Goal: Task Accomplishment & Management: Use online tool/utility

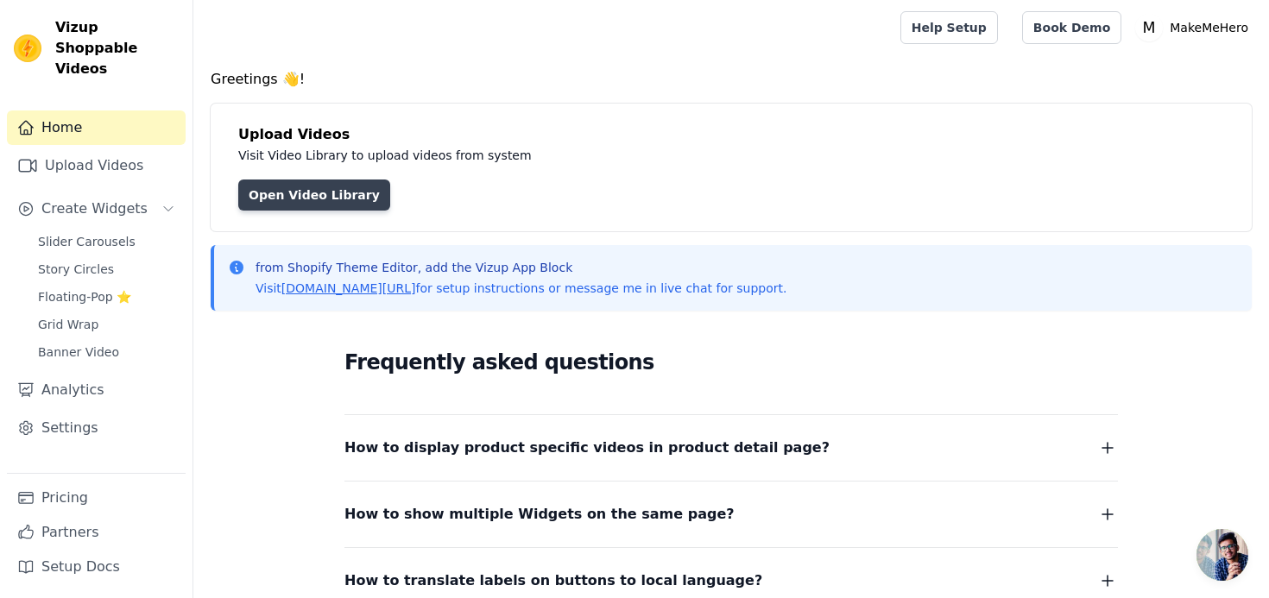
click at [331, 184] on link "Open Video Library" at bounding box center [314, 195] width 152 height 31
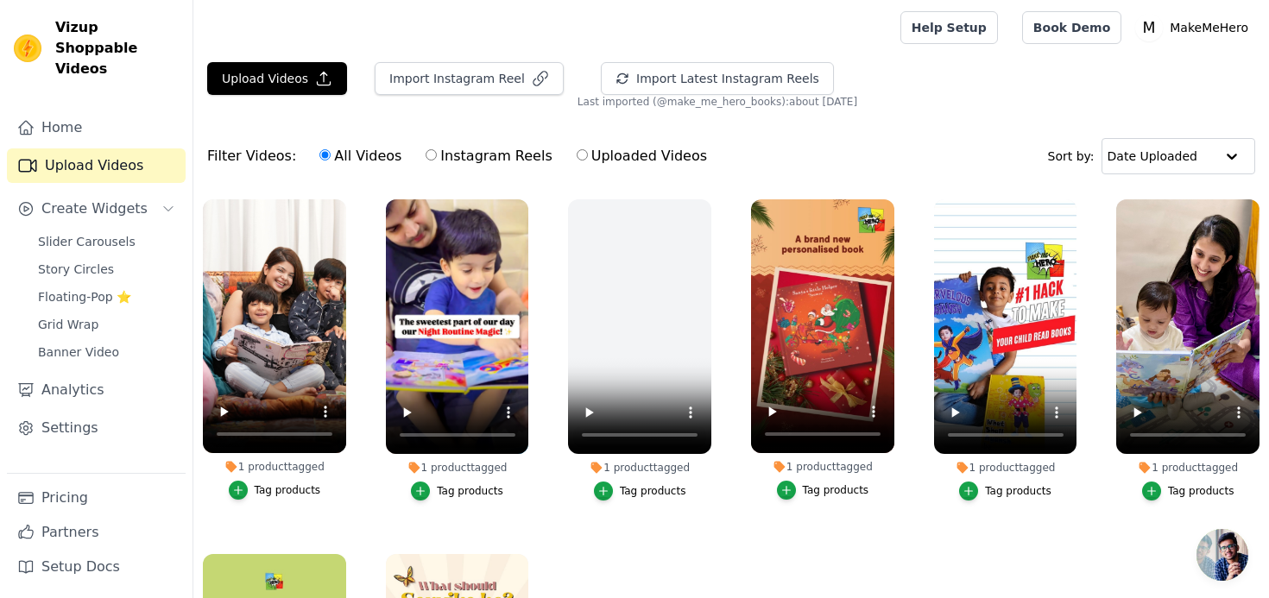
click at [809, 106] on span "Last imported (@ make_me_hero_books ): about [DATE]" at bounding box center [718, 102] width 280 height 14
click at [776, 106] on span "Last imported (@ make_me_hero_books ): about [DATE]" at bounding box center [718, 102] width 280 height 14
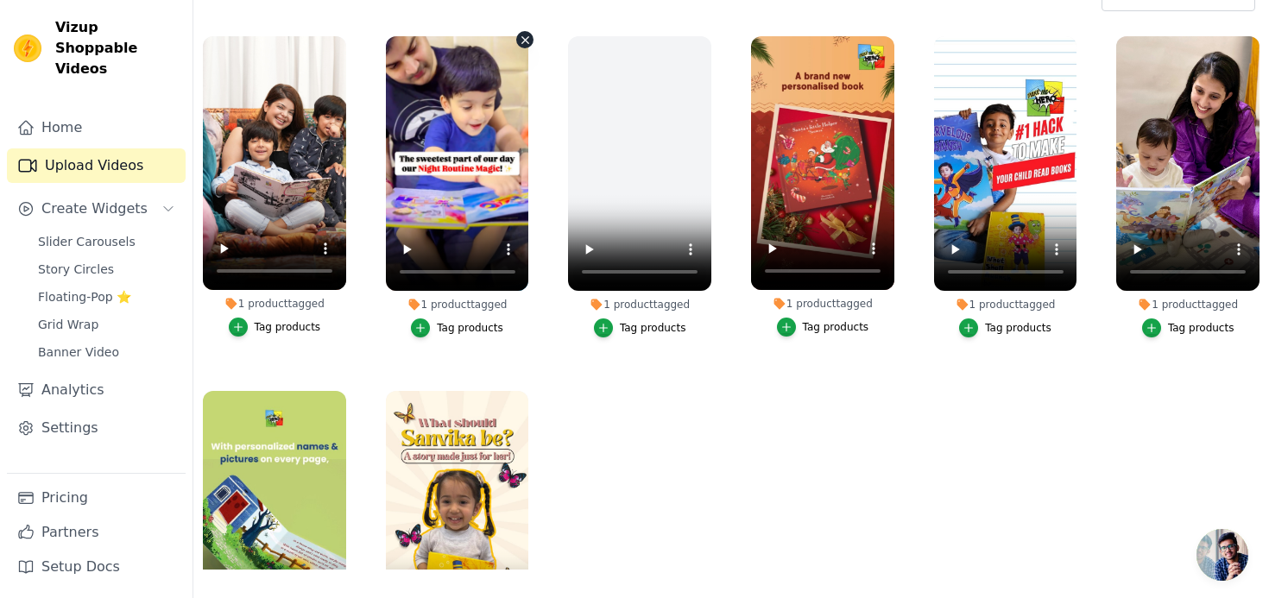
scroll to position [160, 0]
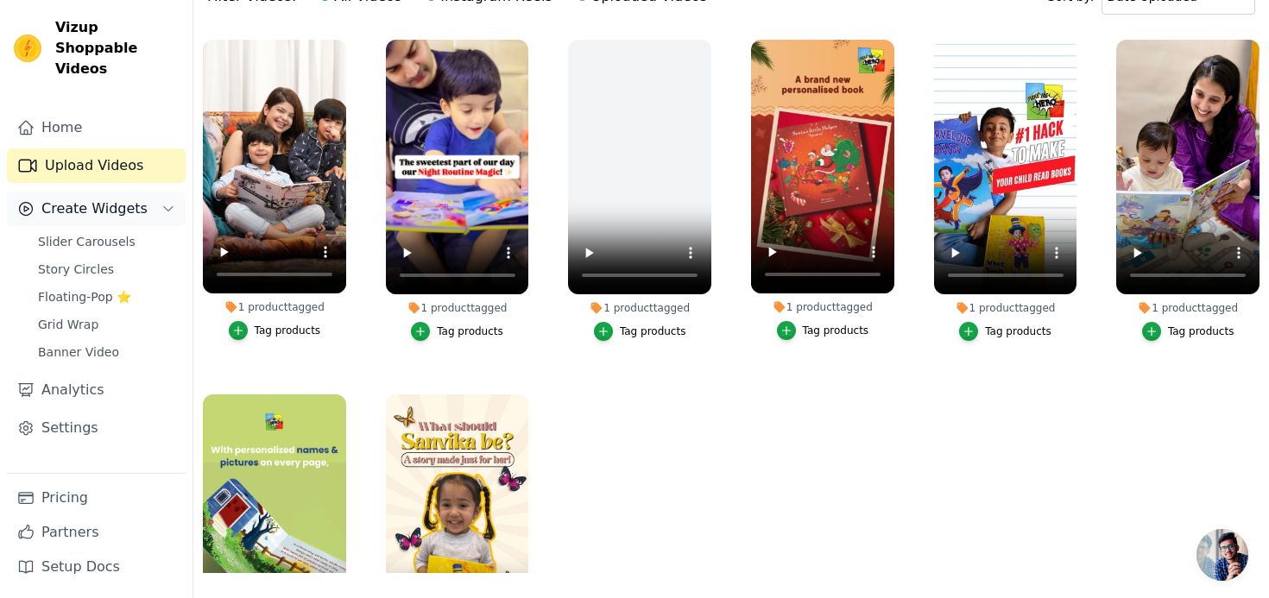
click at [163, 202] on icon "Sidebar" at bounding box center [168, 209] width 14 height 14
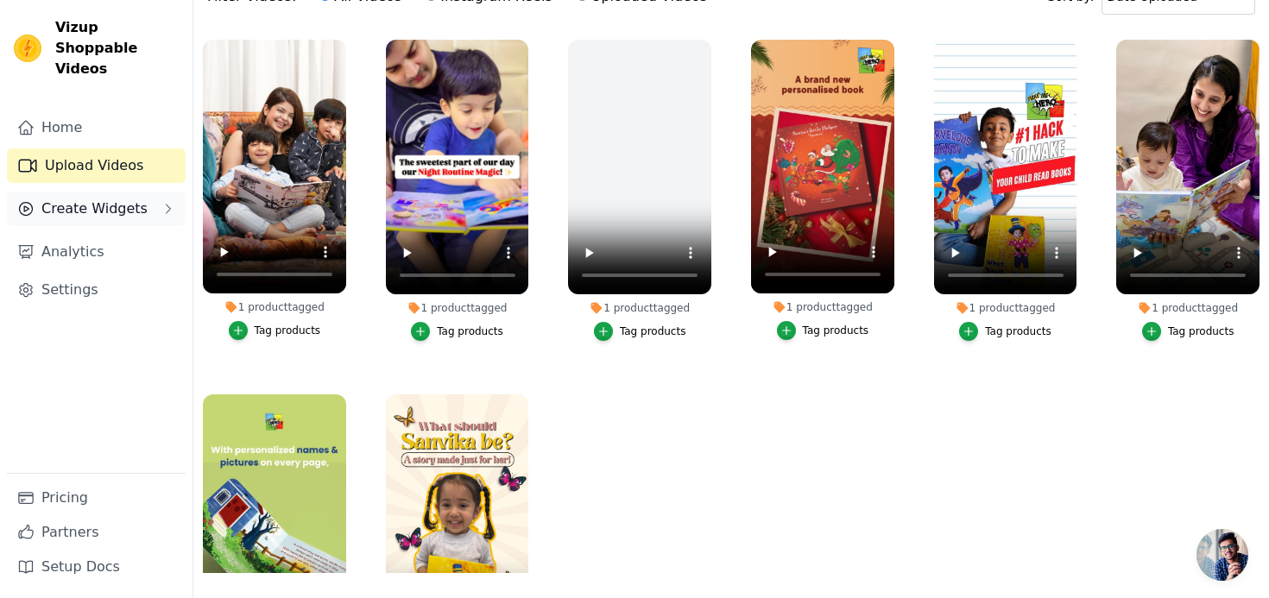
click at [163, 202] on icon "Sidebar" at bounding box center [168, 209] width 14 height 14
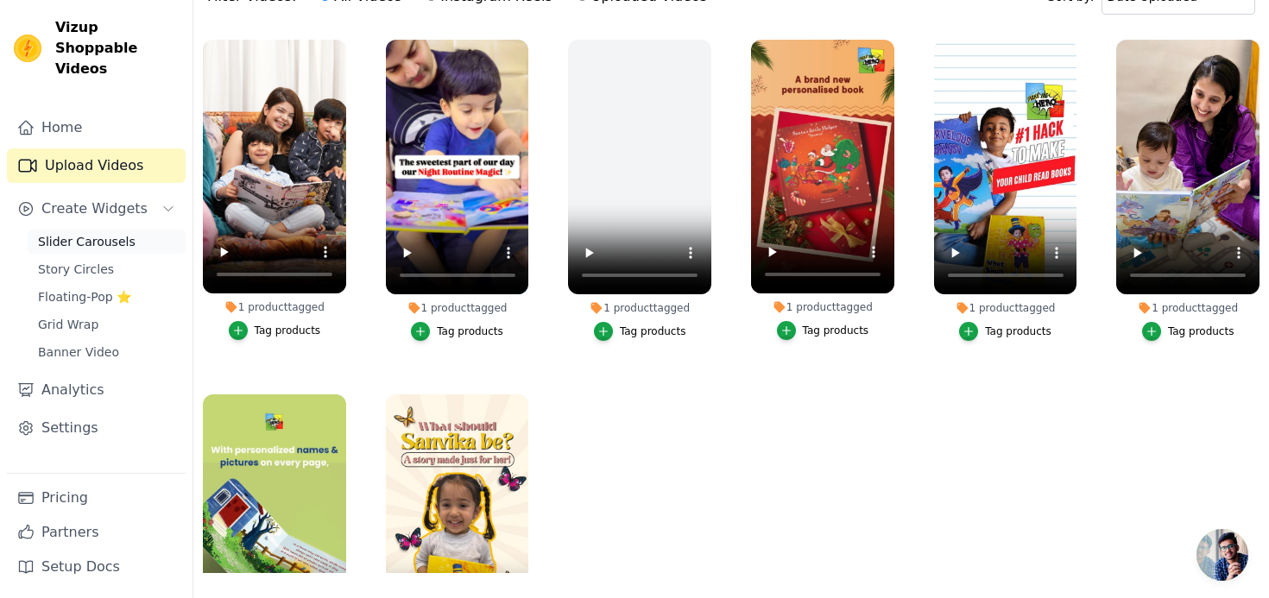
click at [80, 233] on span "Slider Carousels" at bounding box center [87, 241] width 98 height 17
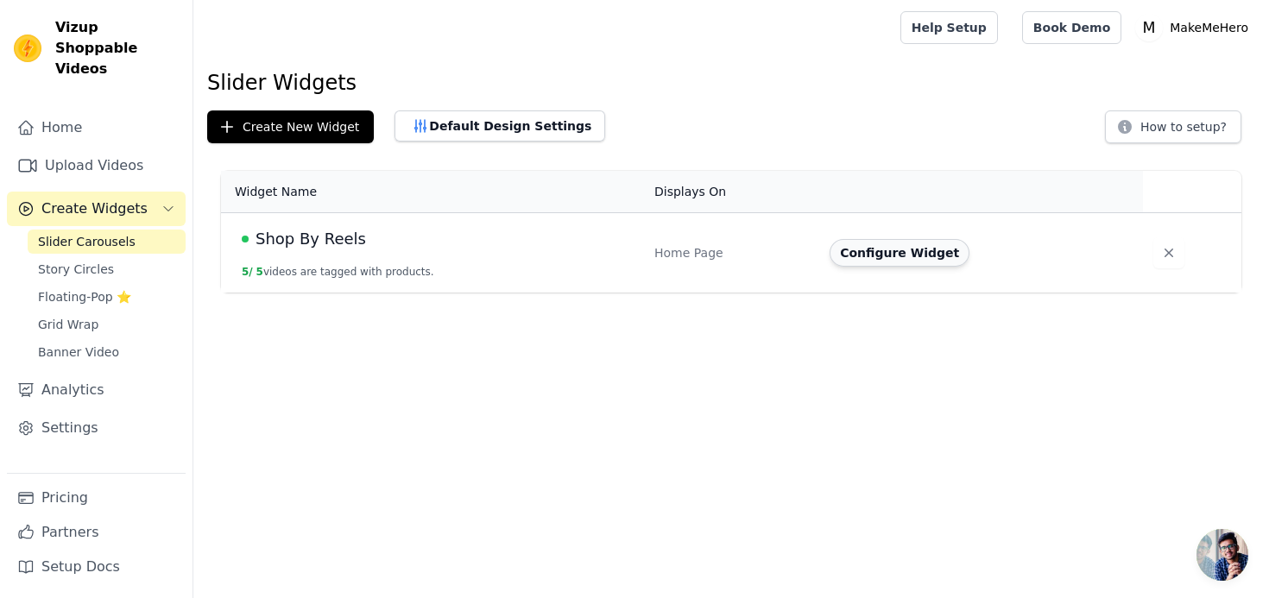
click at [876, 258] on button "Configure Widget" at bounding box center [900, 253] width 140 height 28
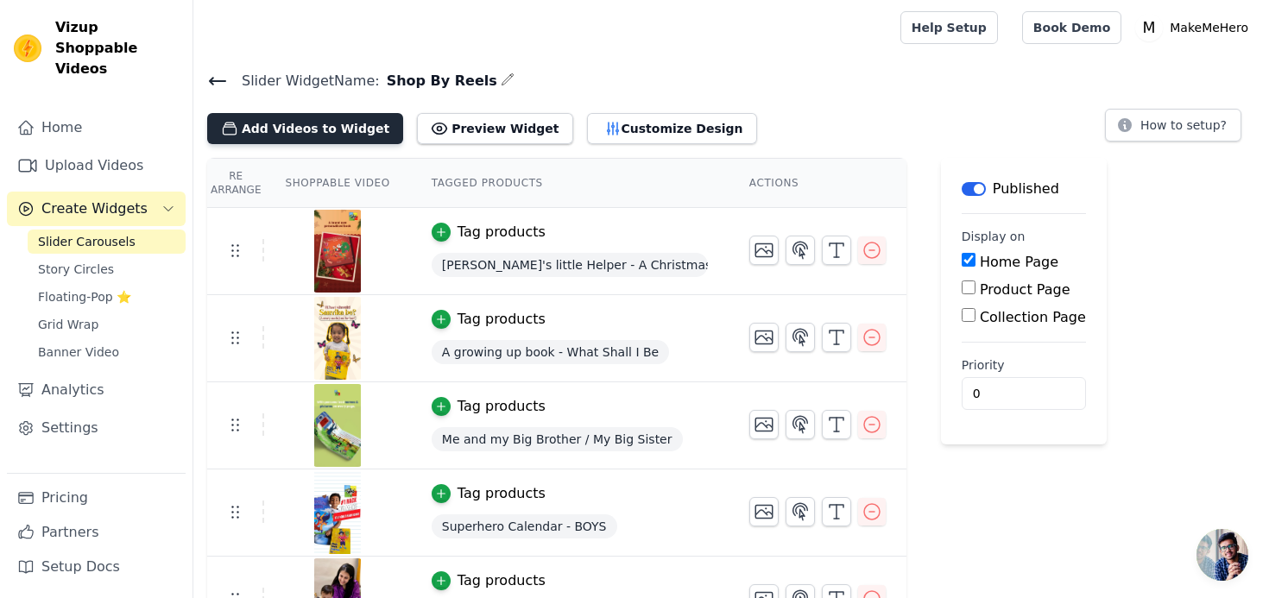
click at [347, 118] on button "Add Videos to Widget" at bounding box center [305, 128] width 196 height 31
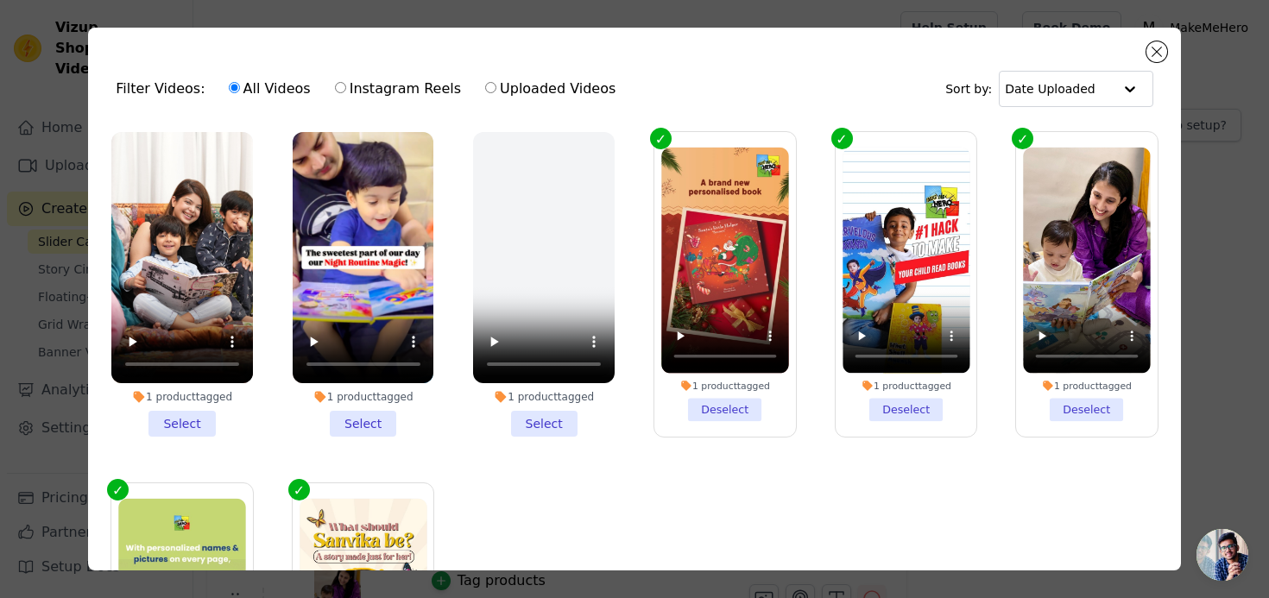
click at [194, 410] on li "1 product tagged Select" at bounding box center [182, 284] width 142 height 305
click at [0, 0] on input "1 product tagged Select" at bounding box center [0, 0] width 0 height 0
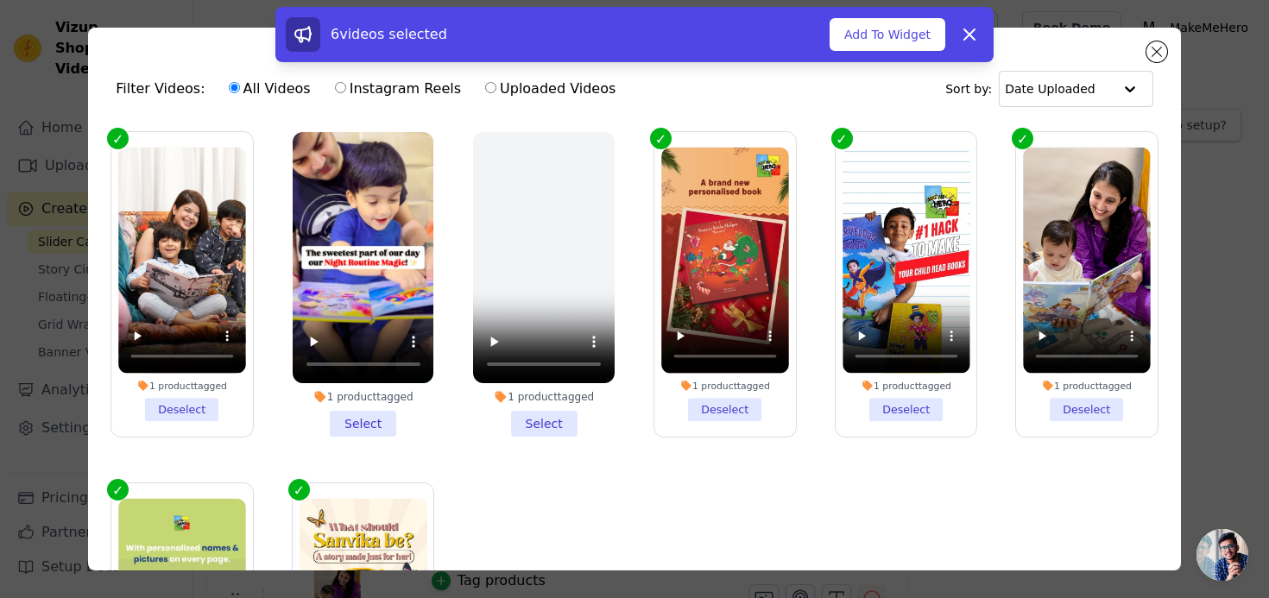
click at [403, 403] on li "1 product tagged Select" at bounding box center [364, 284] width 142 height 305
click at [0, 0] on input "1 product tagged Select" at bounding box center [0, 0] width 0 height 0
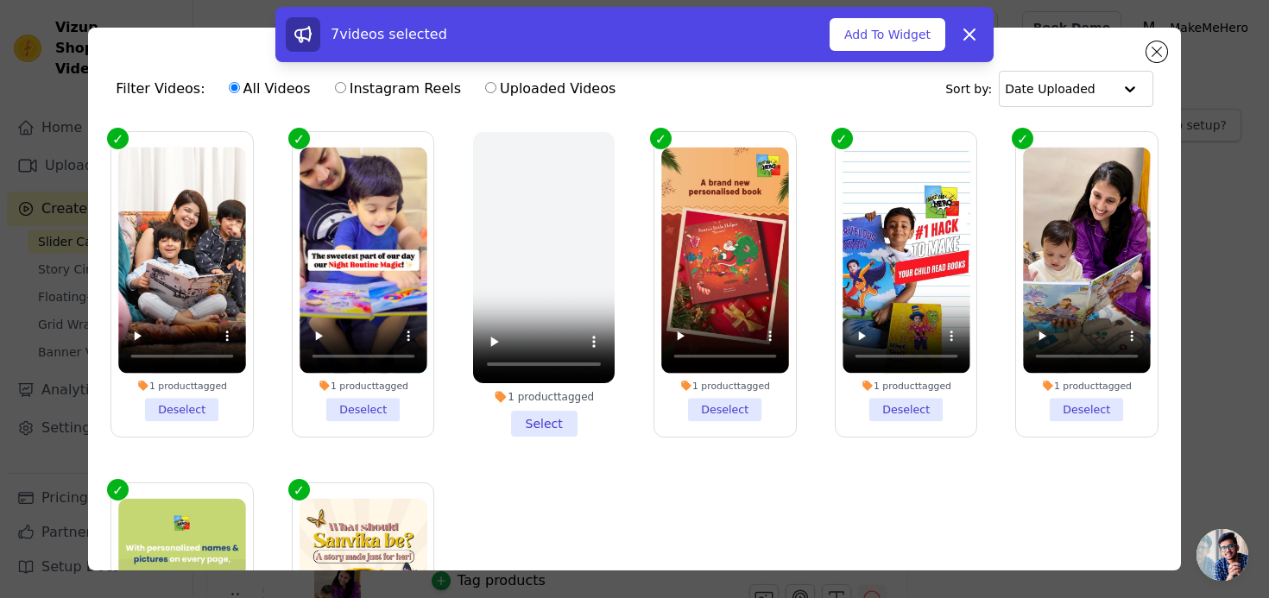
click at [566, 371] on video at bounding box center [544, 257] width 142 height 251
click at [540, 275] on video at bounding box center [544, 257] width 142 height 251
click at [553, 242] on video at bounding box center [544, 257] width 142 height 251
click at [554, 250] on video at bounding box center [544, 257] width 142 height 251
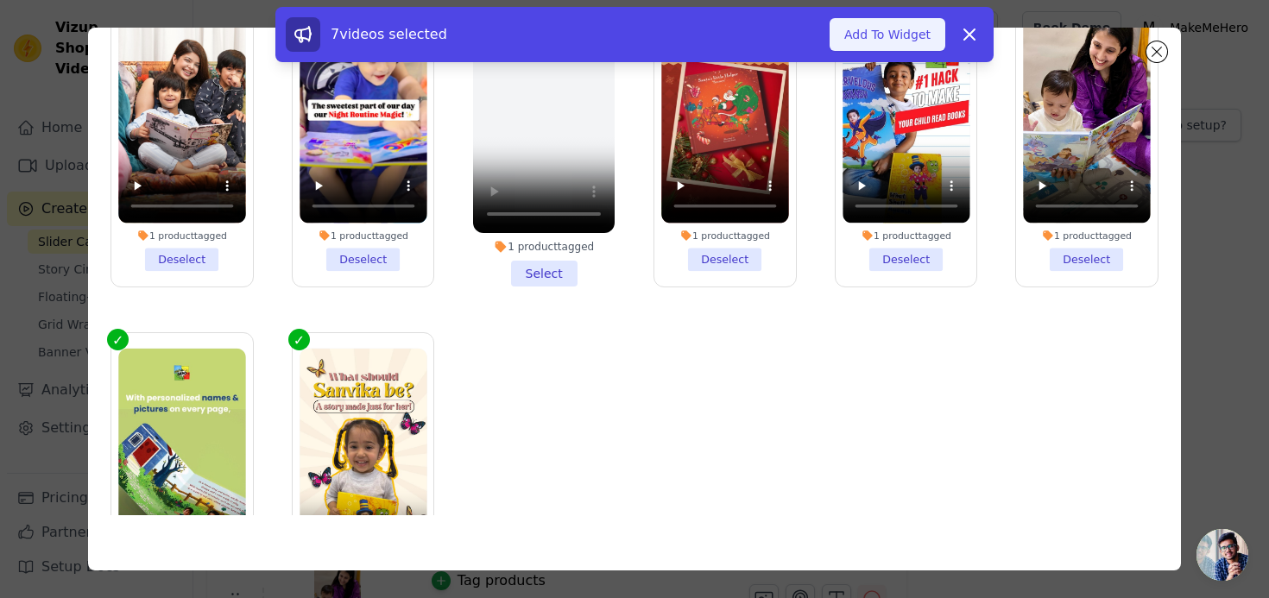
scroll to position [-1, 0]
click at [888, 25] on button "Add To Widget" at bounding box center [888, 34] width 116 height 33
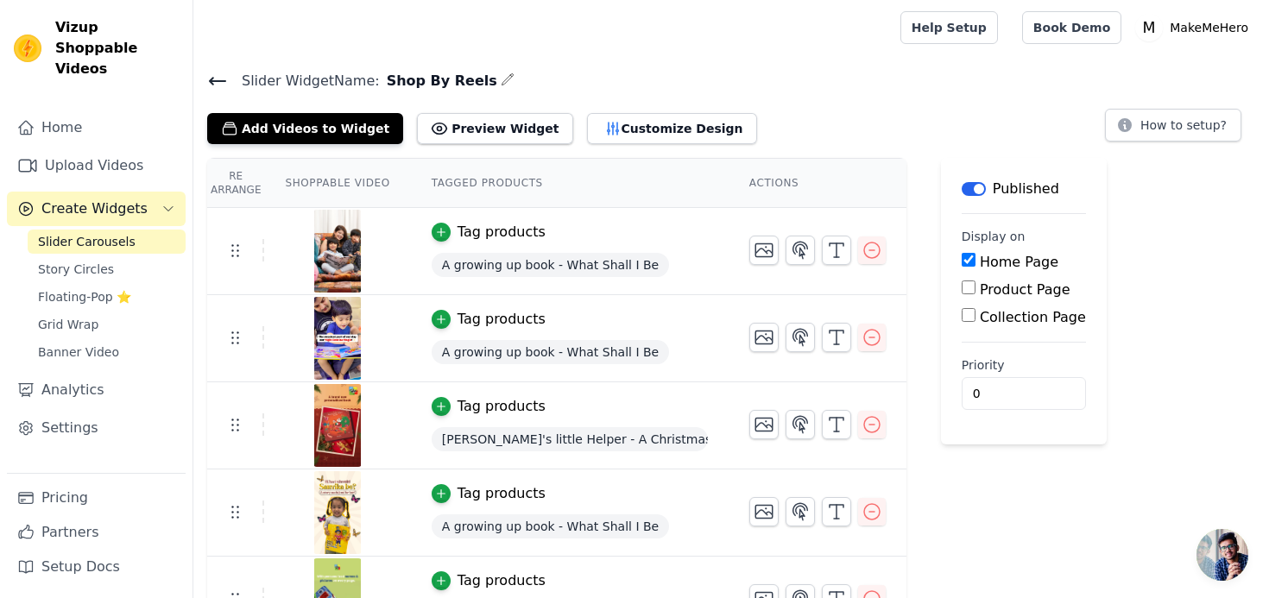
scroll to position [0, 0]
click at [79, 261] on span "Story Circles" at bounding box center [76, 269] width 76 height 17
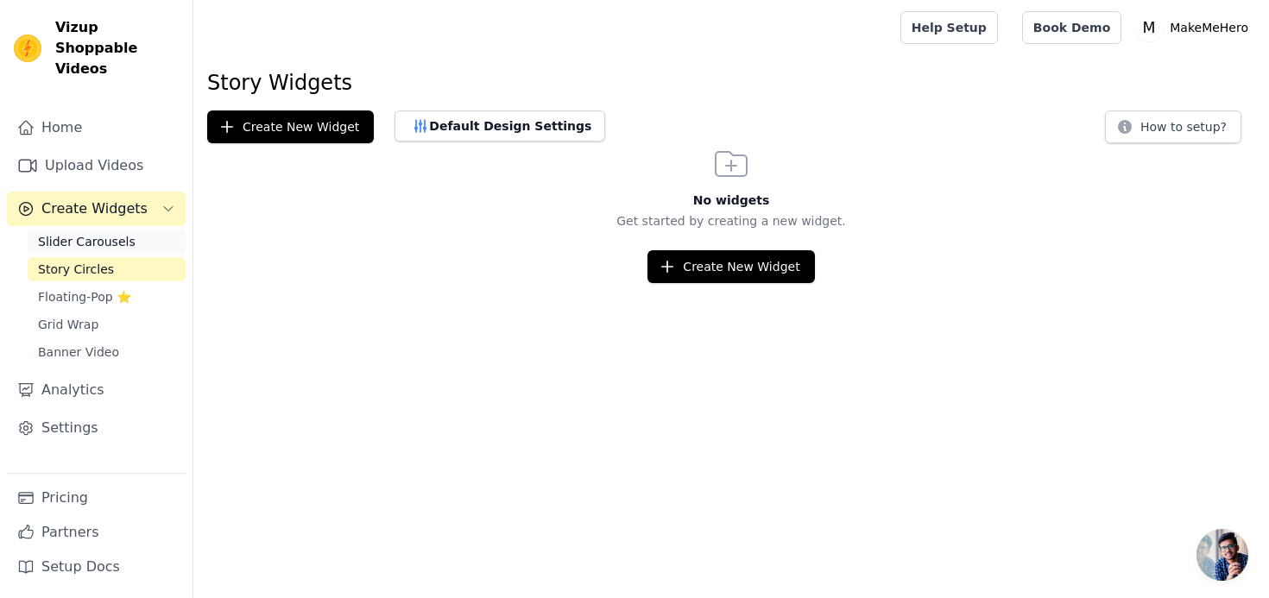
click at [85, 233] on span "Slider Carousels" at bounding box center [87, 241] width 98 height 17
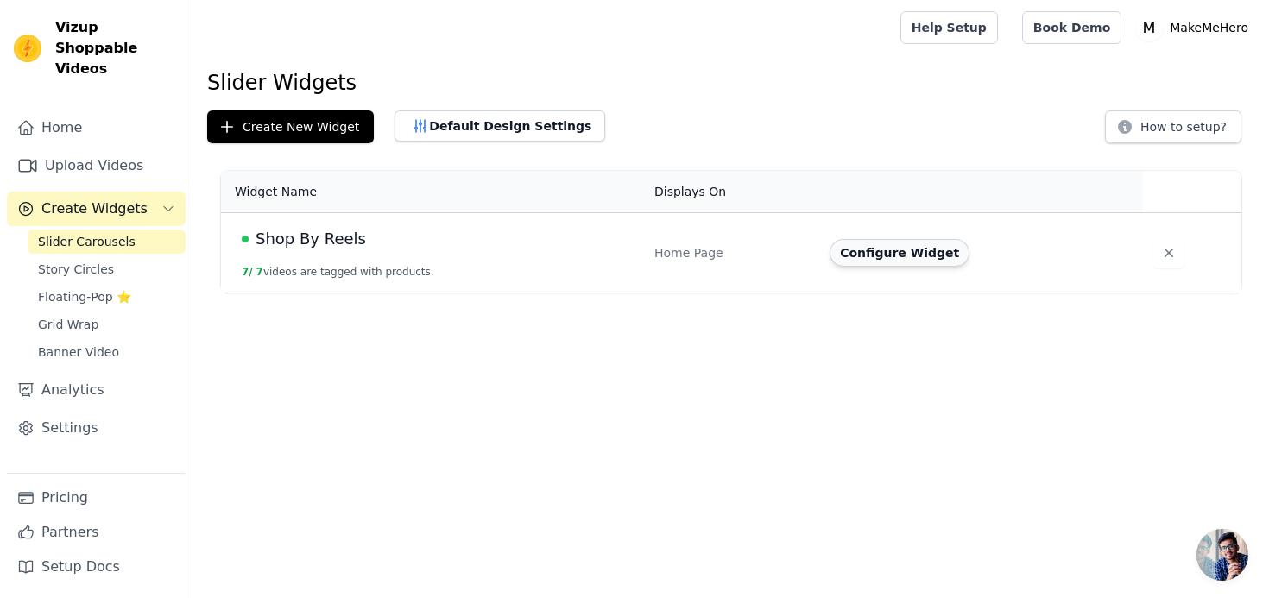
click at [883, 245] on button "Configure Widget" at bounding box center [900, 253] width 140 height 28
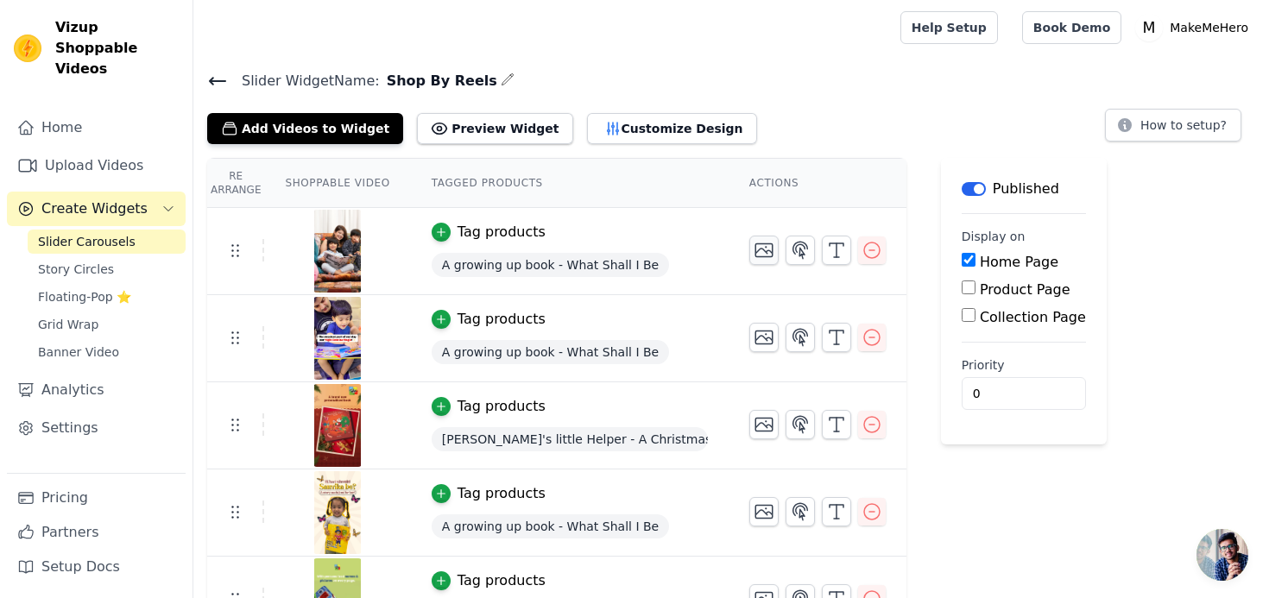
click at [754, 254] on icon "button" at bounding box center [764, 250] width 21 height 21
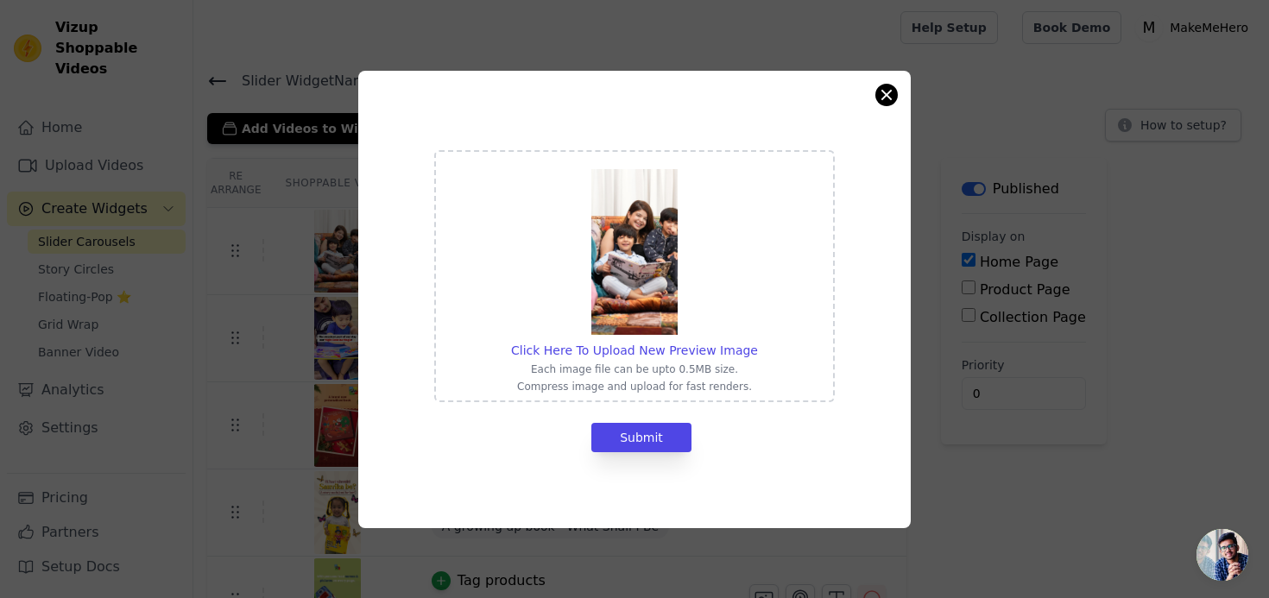
click at [894, 96] on button "Close modal" at bounding box center [886, 95] width 21 height 21
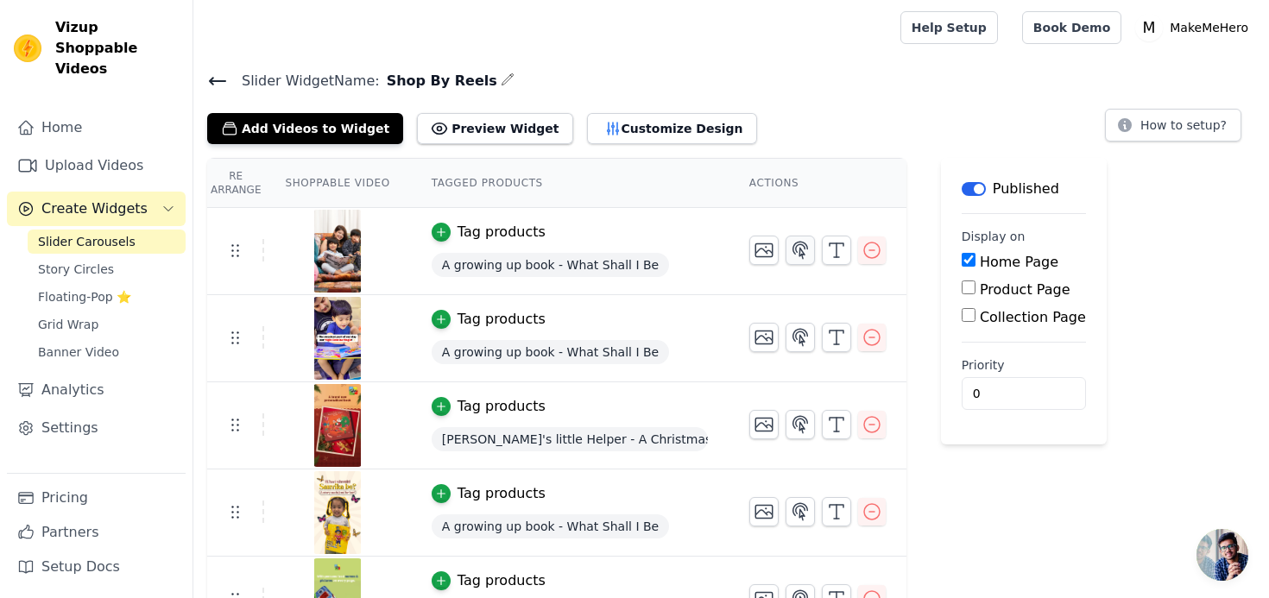
click at [793, 258] on icon "button" at bounding box center [800, 250] width 15 height 16
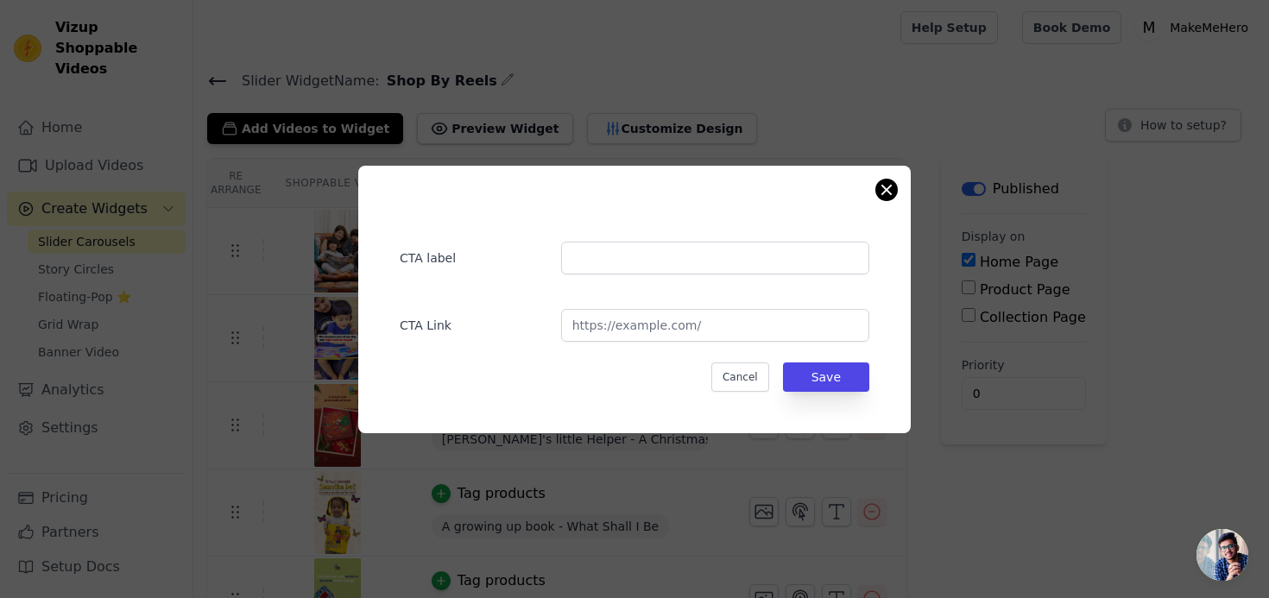
click at [888, 195] on button "Close modal" at bounding box center [886, 190] width 21 height 21
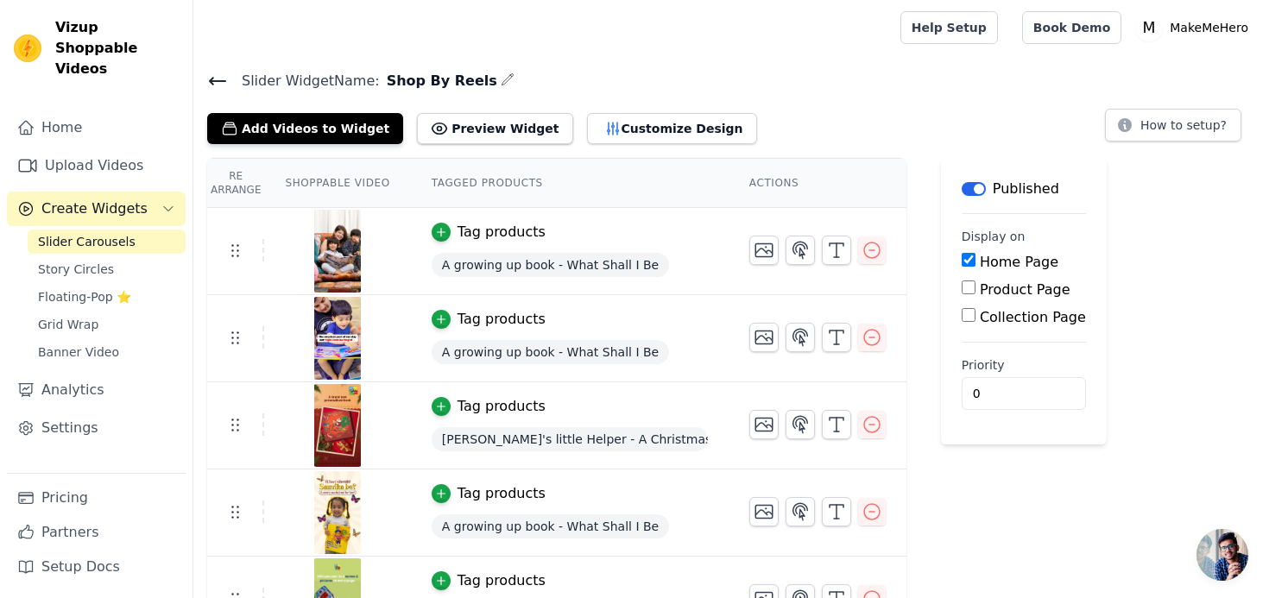
click at [499, 237] on div "Tag products" at bounding box center [502, 232] width 88 height 21
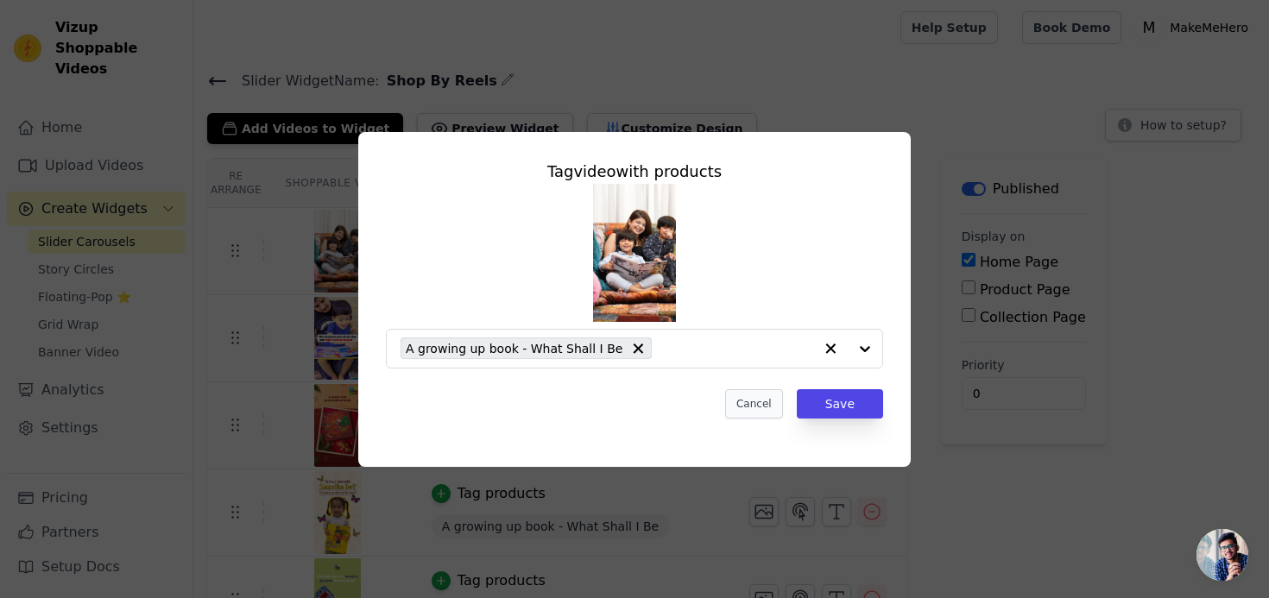
click at [755, 413] on button "Cancel" at bounding box center [754, 403] width 58 height 29
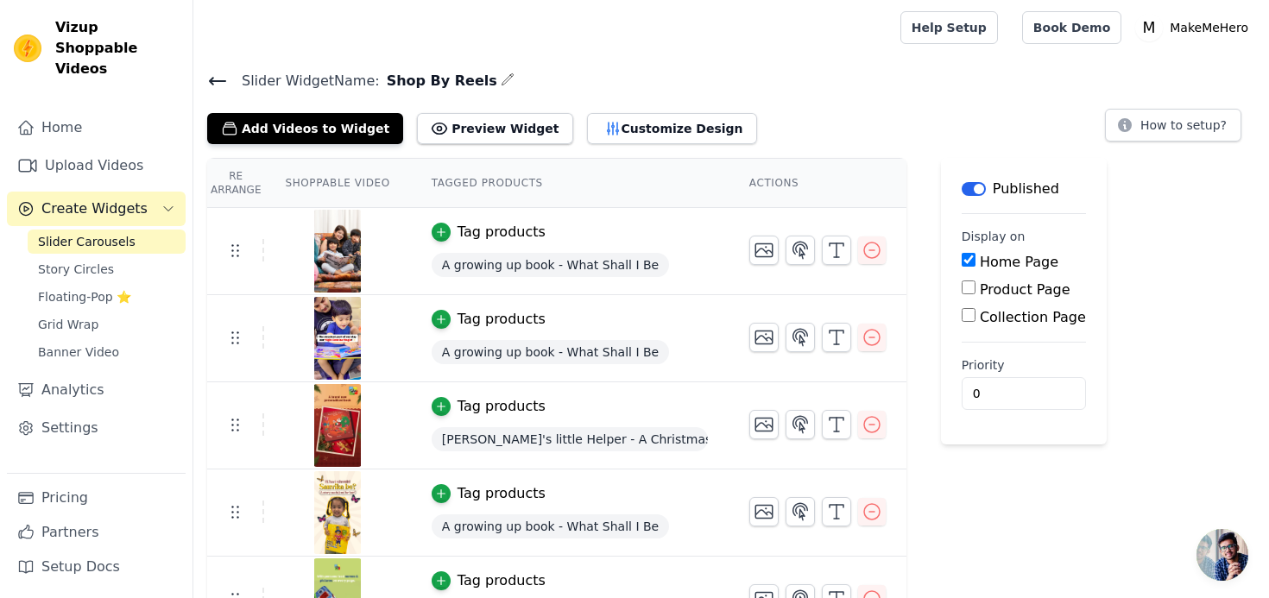
click at [992, 290] on label "Product Page" at bounding box center [1025, 289] width 91 height 16
click at [976, 290] on input "Product Page" at bounding box center [969, 288] width 14 height 14
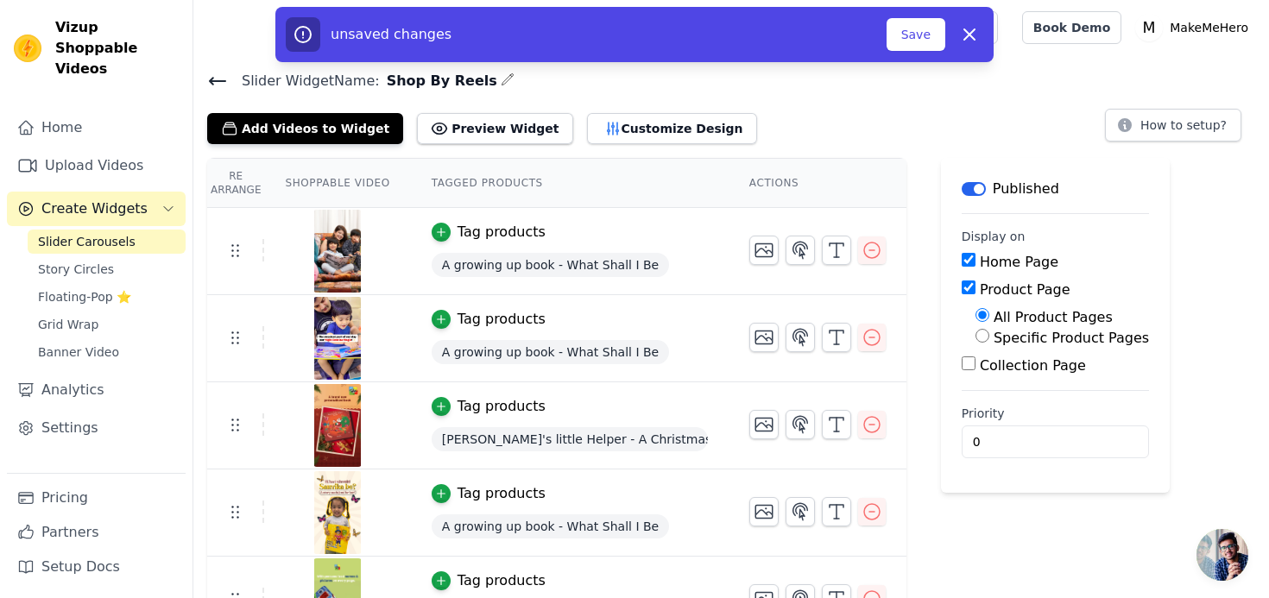
click at [992, 290] on label "Product Page" at bounding box center [1025, 289] width 91 height 16
click at [976, 290] on input "Product Page" at bounding box center [969, 288] width 14 height 14
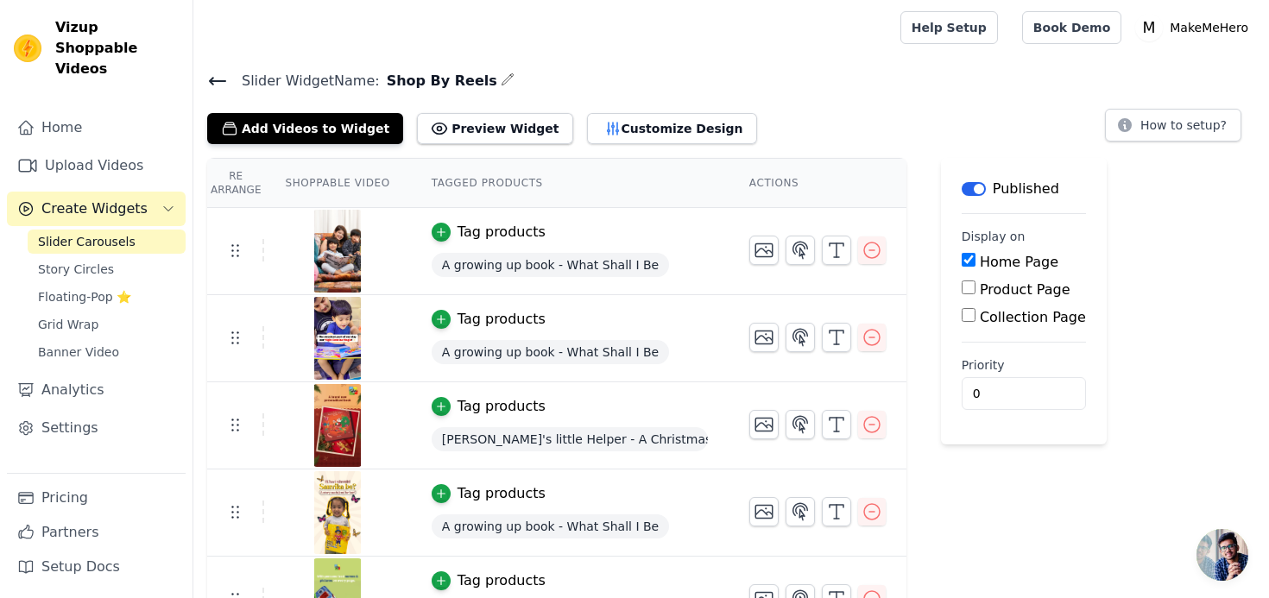
click at [992, 291] on label "Product Page" at bounding box center [1025, 289] width 91 height 16
click at [976, 291] on input "Product Page" at bounding box center [969, 288] width 14 height 14
checkbox input "true"
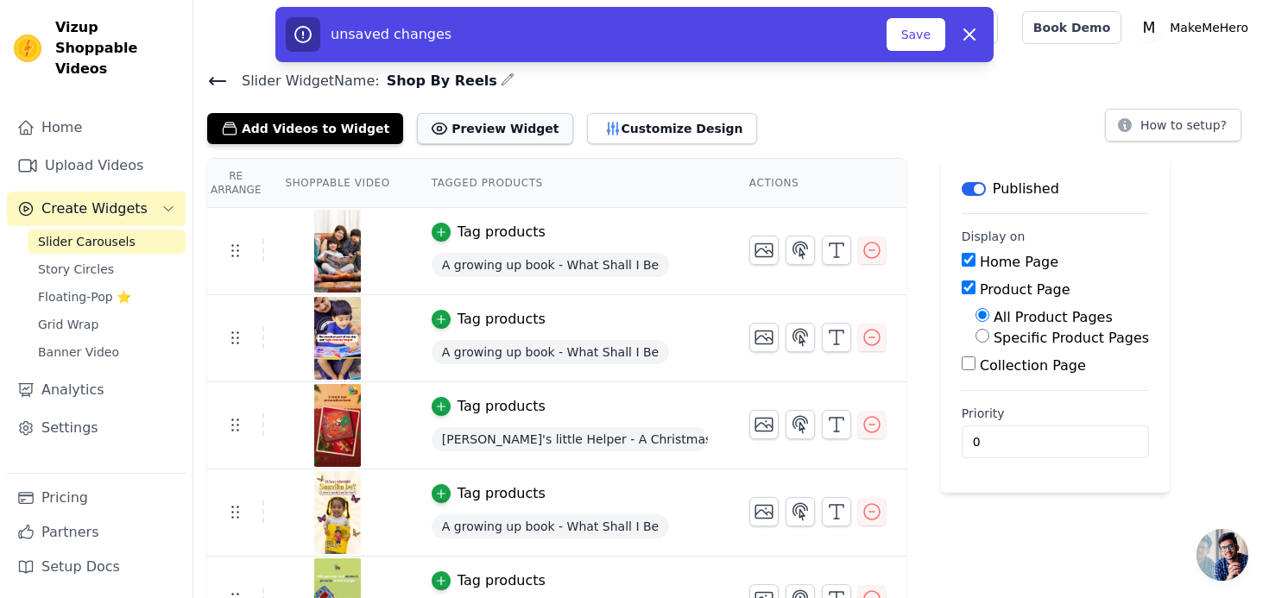
click at [451, 123] on button "Preview Widget" at bounding box center [494, 128] width 155 height 31
click at [615, 130] on button "Customize Design" at bounding box center [672, 128] width 170 height 31
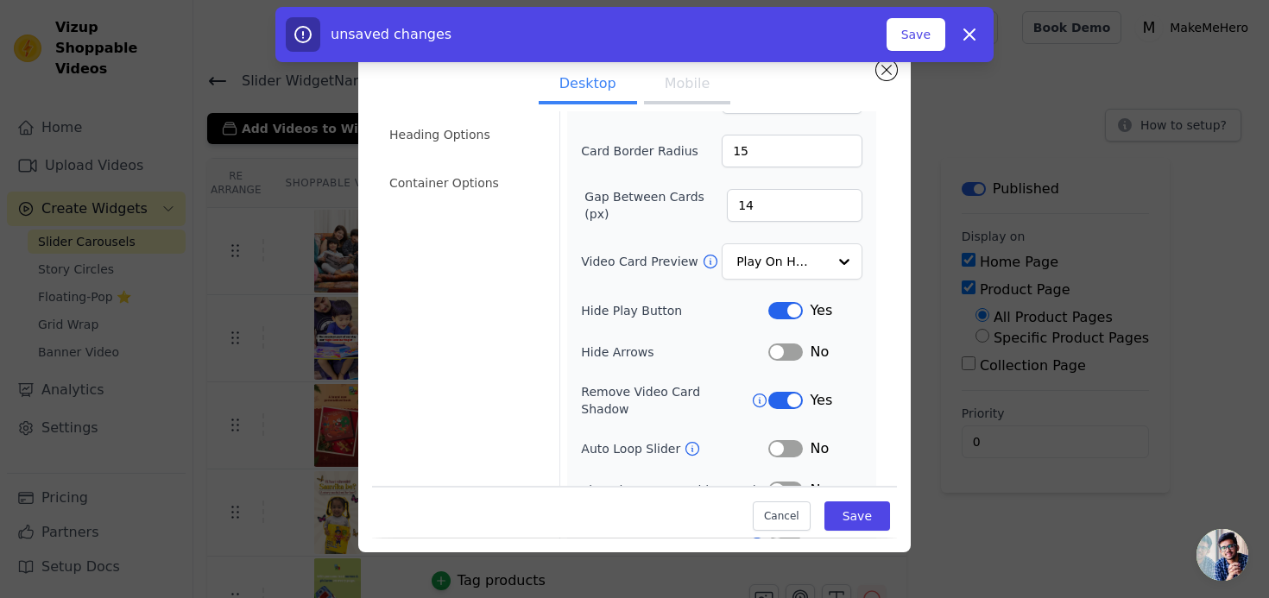
scroll to position [113, 0]
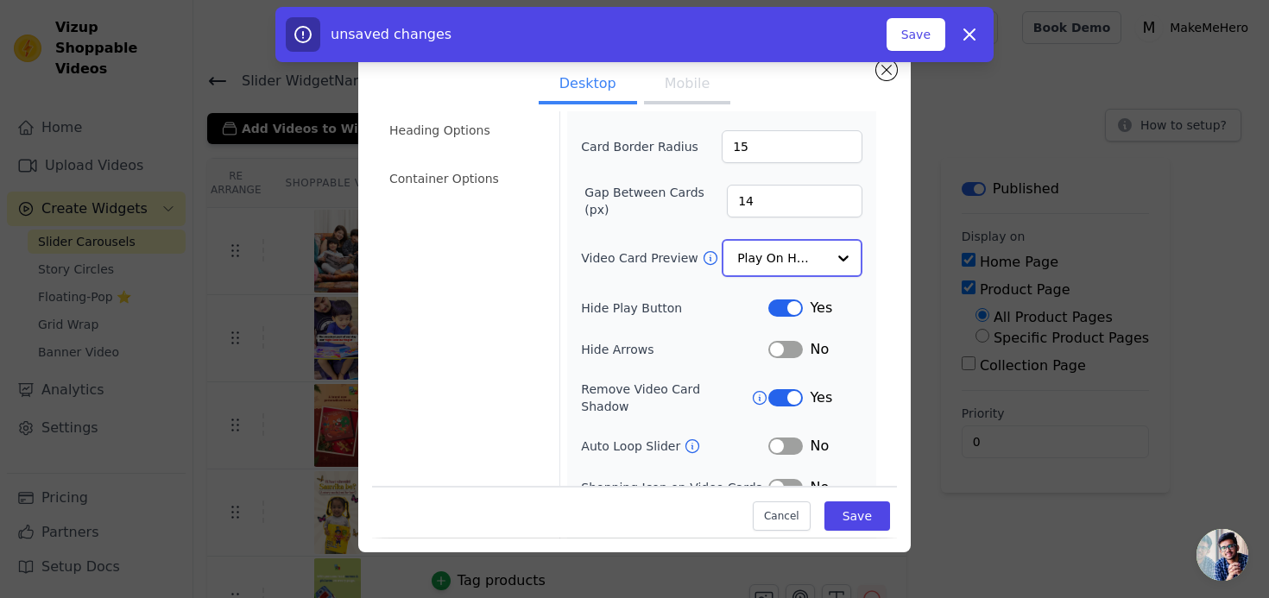
click at [837, 258] on div at bounding box center [843, 258] width 35 height 35
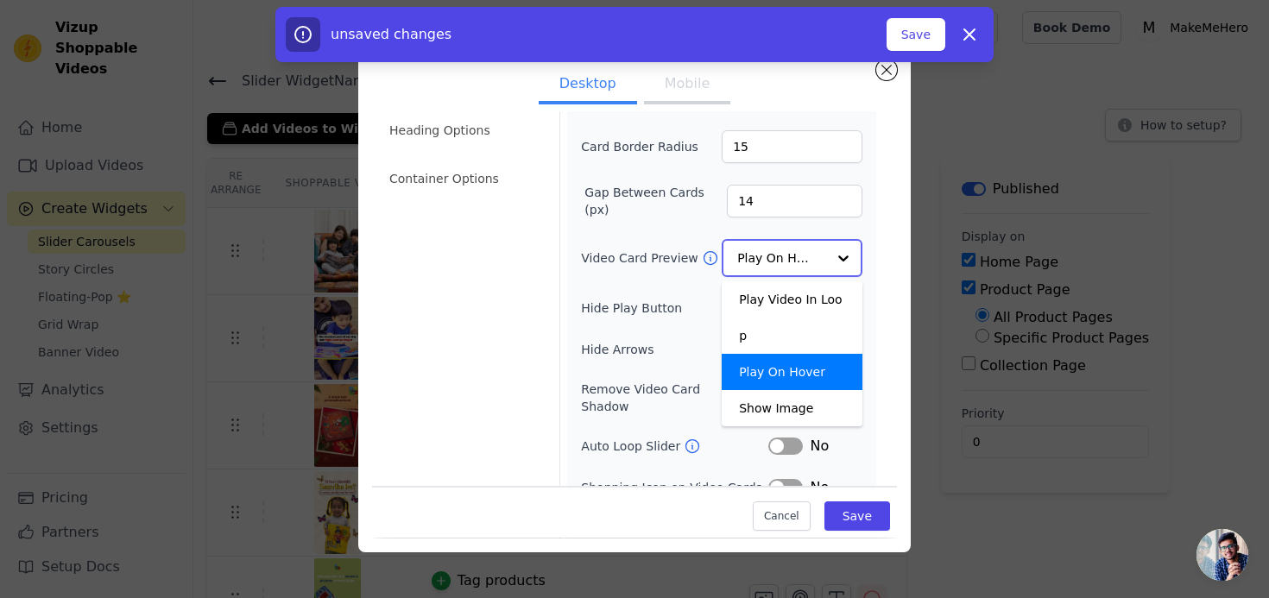
click at [844, 258] on div at bounding box center [843, 258] width 35 height 35
click at [875, 254] on div "Width (in px) 200 Height (in px) 355 Card Border Radius 15 Gap Between Cards (p…" at bounding box center [721, 280] width 309 height 528
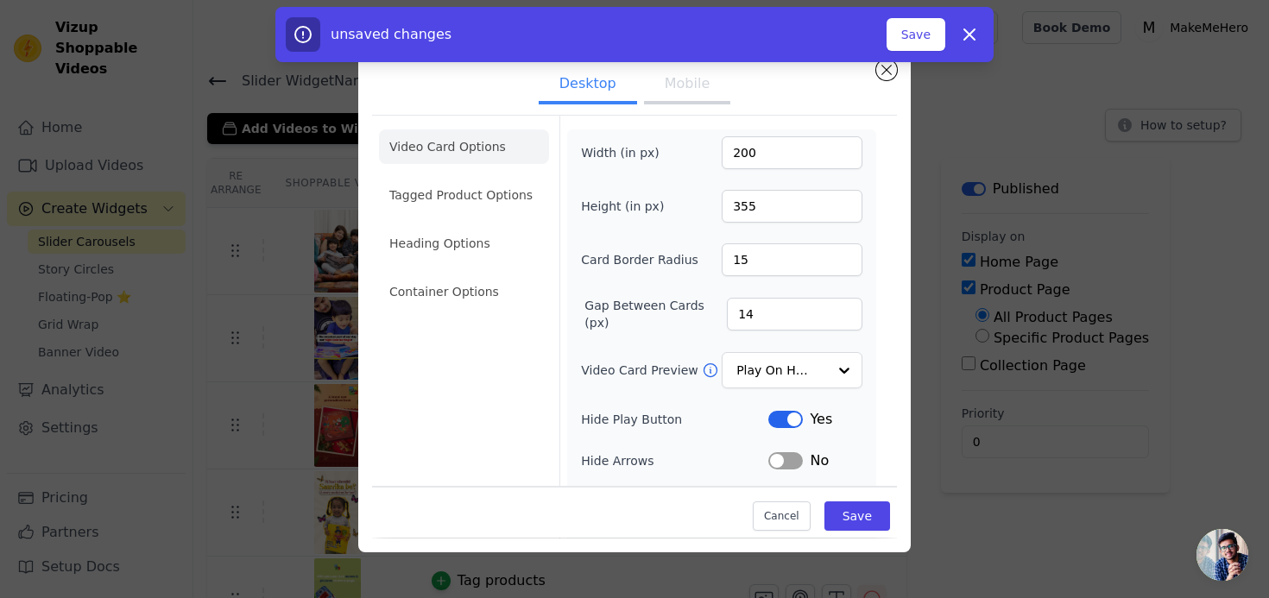
scroll to position [0, 0]
click at [490, 194] on li "Tagged Product Options" at bounding box center [464, 195] width 170 height 35
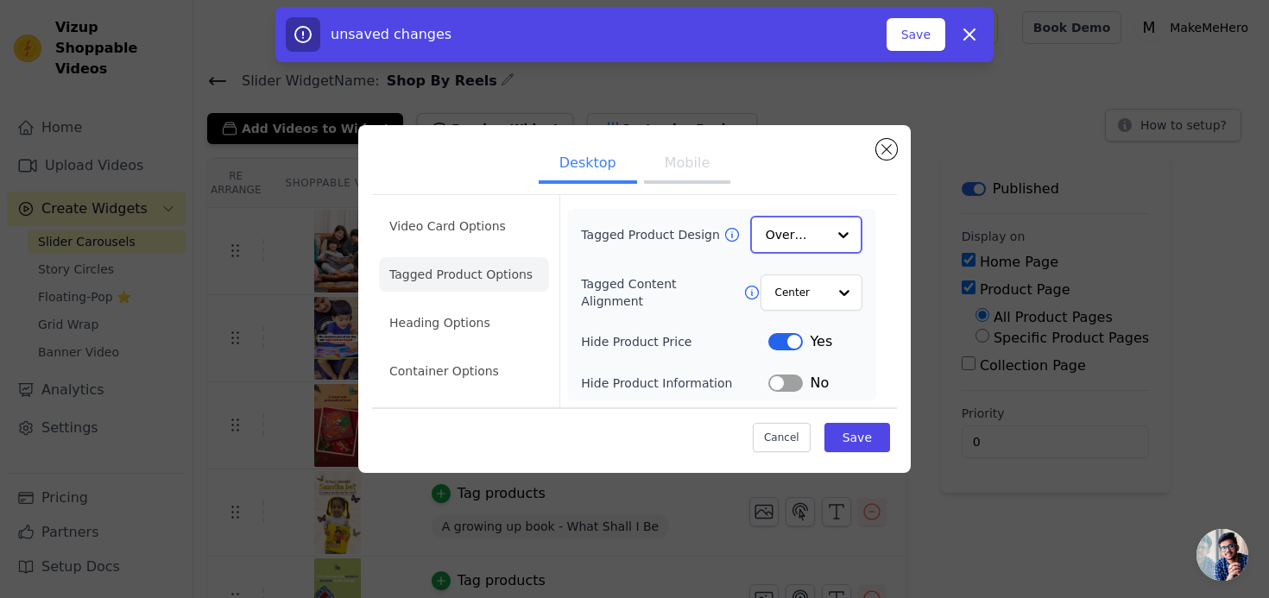
click at [818, 231] on input "Tagged Product Design" at bounding box center [796, 235] width 60 height 35
click at [805, 344] on div "Minimalist" at bounding box center [806, 349] width 112 height 36
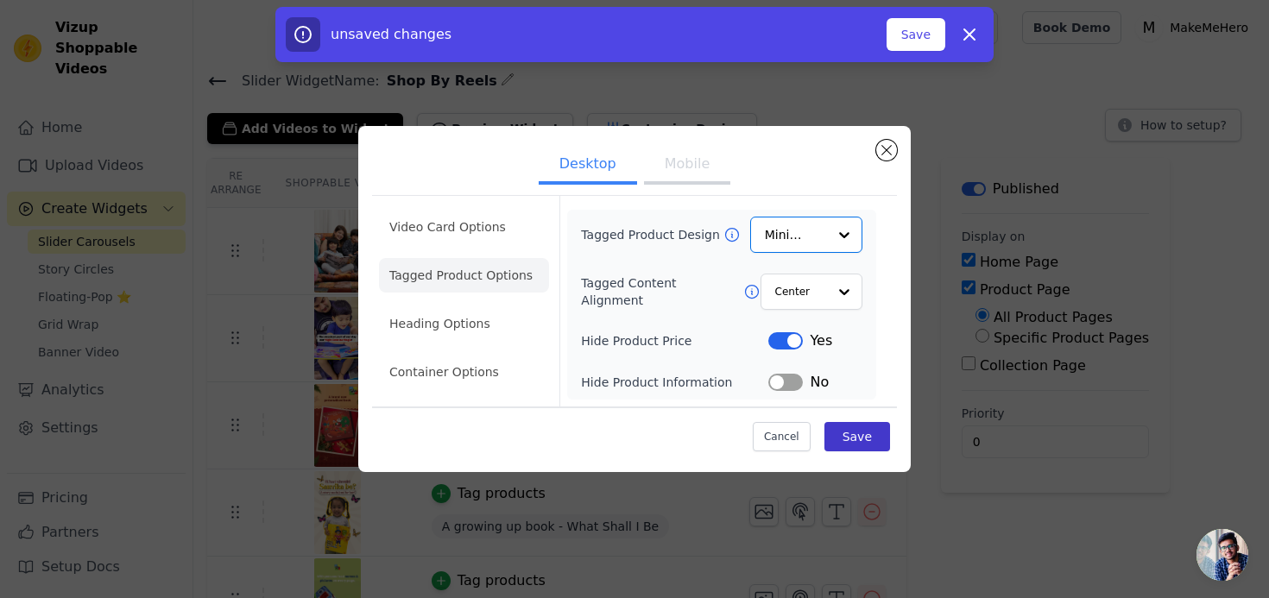
click at [864, 438] on button "Save" at bounding box center [857, 436] width 66 height 29
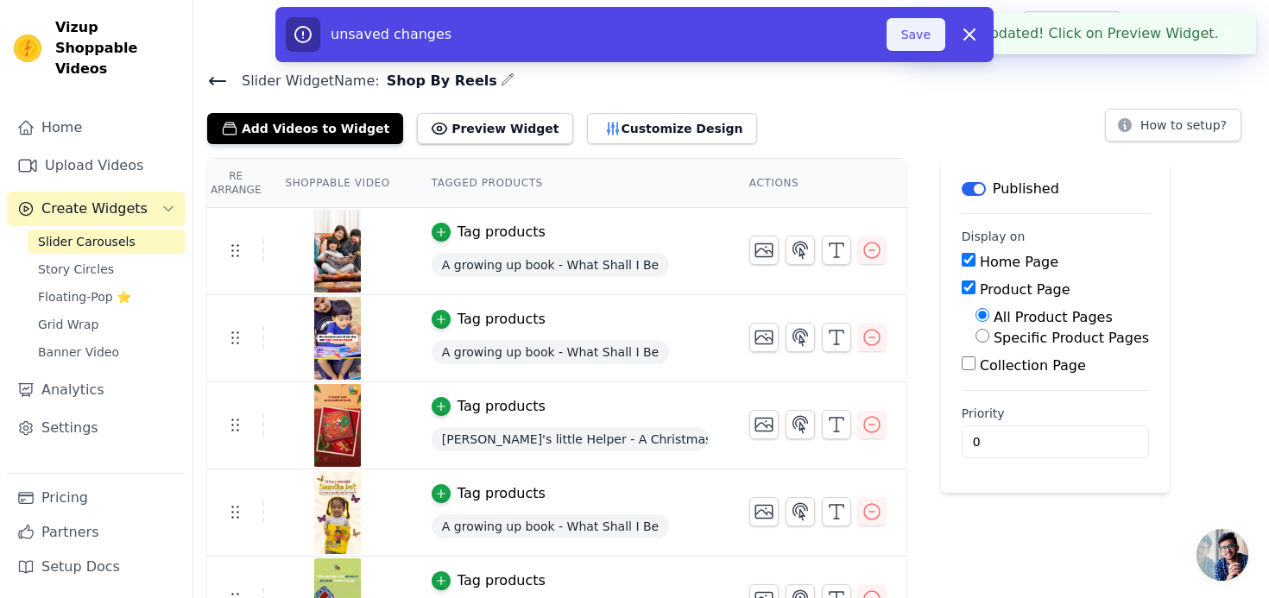
click at [926, 38] on button "Save" at bounding box center [916, 34] width 59 height 33
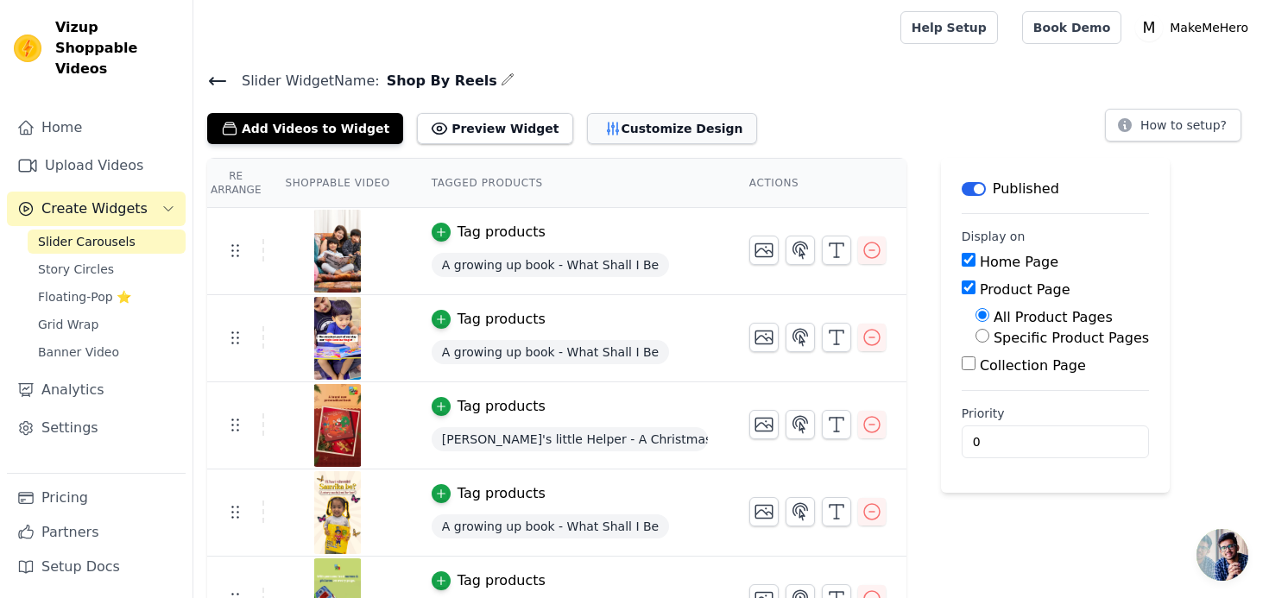
click at [659, 131] on button "Customize Design" at bounding box center [672, 128] width 170 height 31
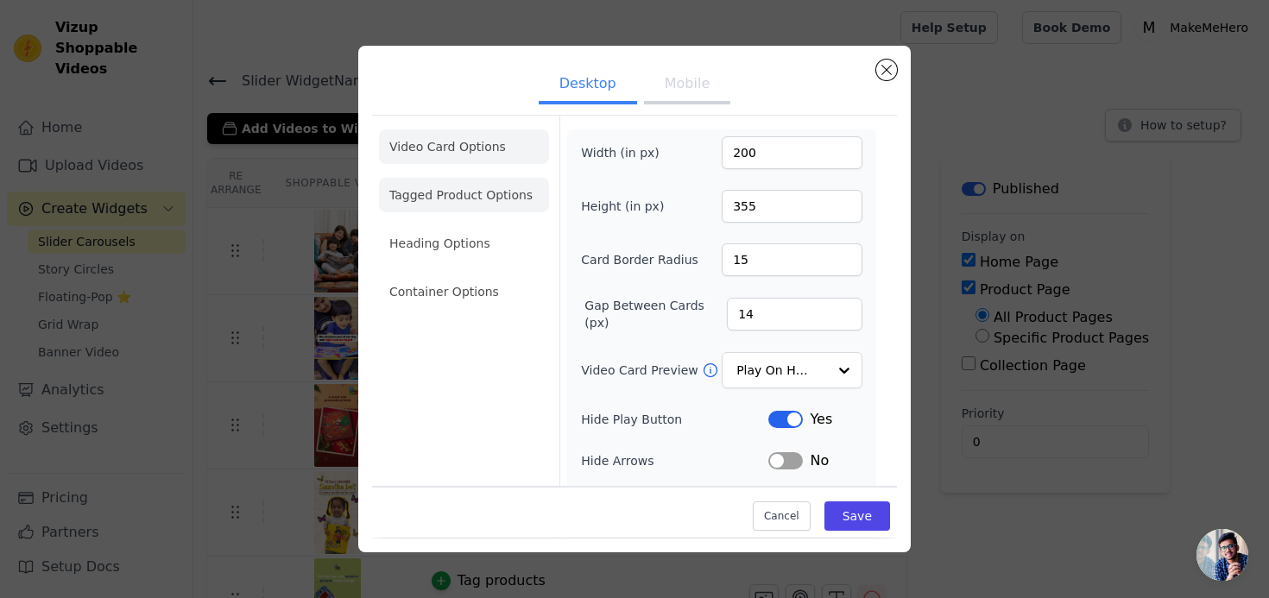
click at [472, 193] on li "Tagged Product Options" at bounding box center [464, 195] width 170 height 35
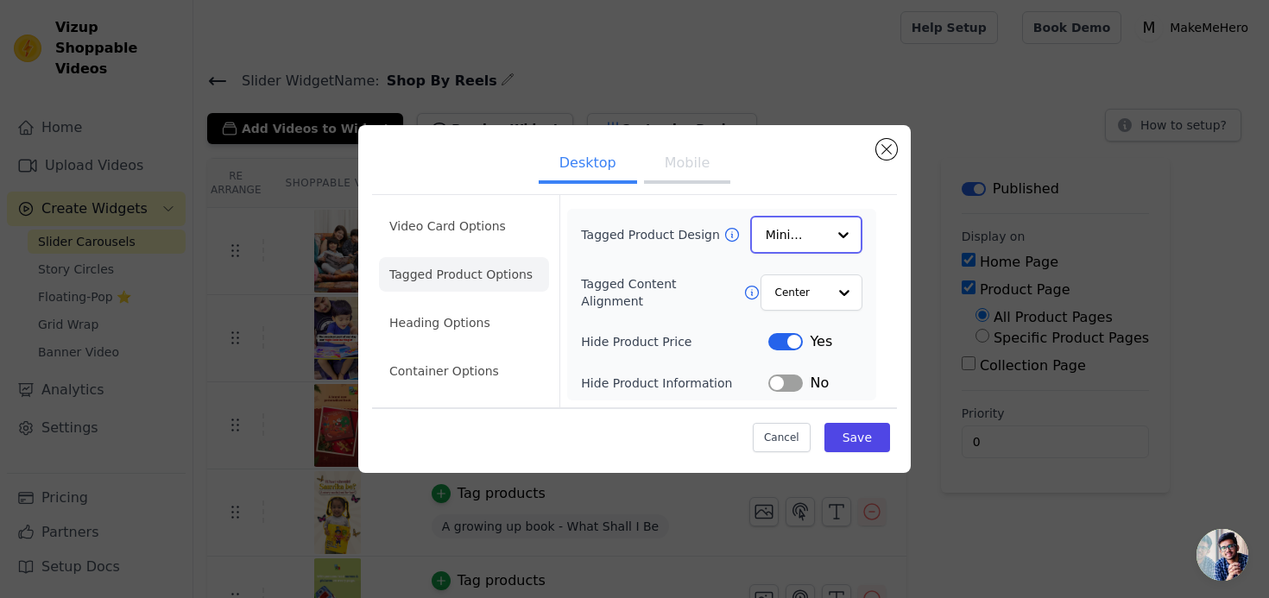
click at [812, 231] on input "Tagged Product Design" at bounding box center [796, 235] width 60 height 35
click at [802, 310] on div "Overlay" at bounding box center [806, 312] width 112 height 36
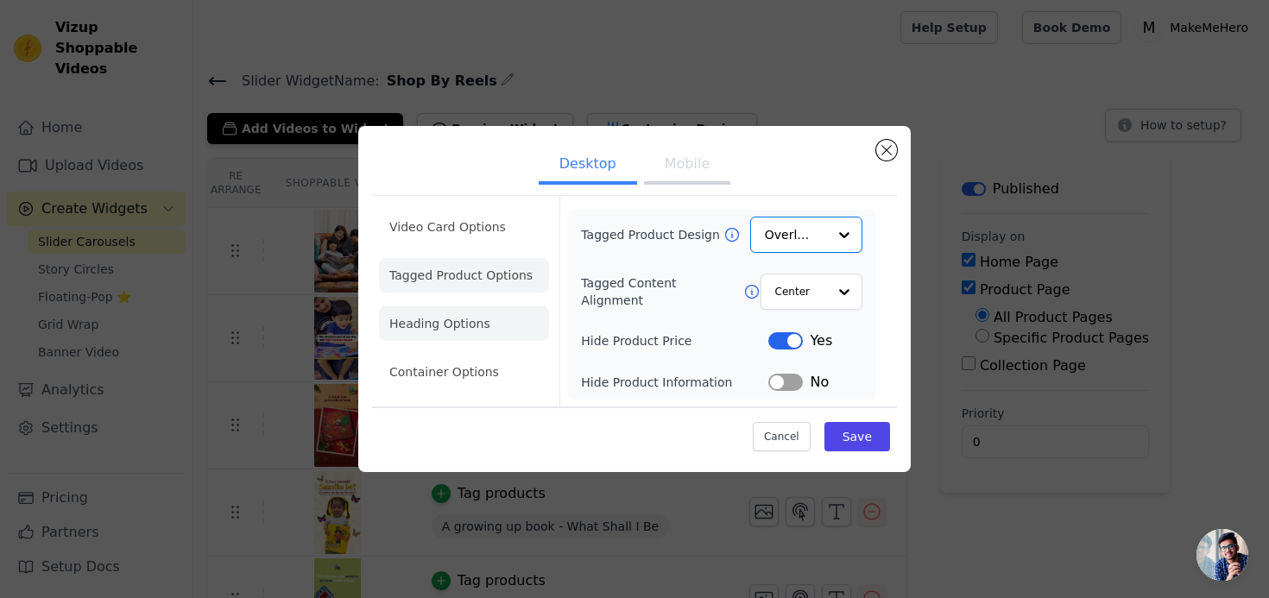
click at [465, 314] on li "Heading Options" at bounding box center [464, 323] width 170 height 35
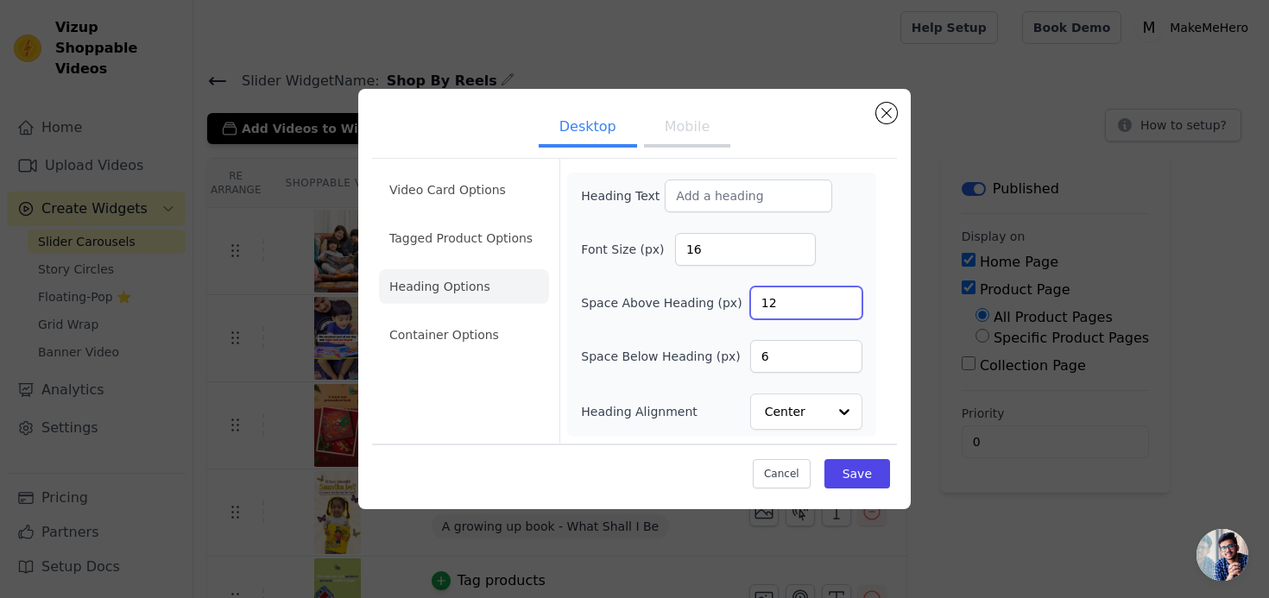
click at [792, 308] on input "12" at bounding box center [806, 303] width 112 height 33
type input "18"
click at [850, 472] on button "Save" at bounding box center [857, 473] width 66 height 29
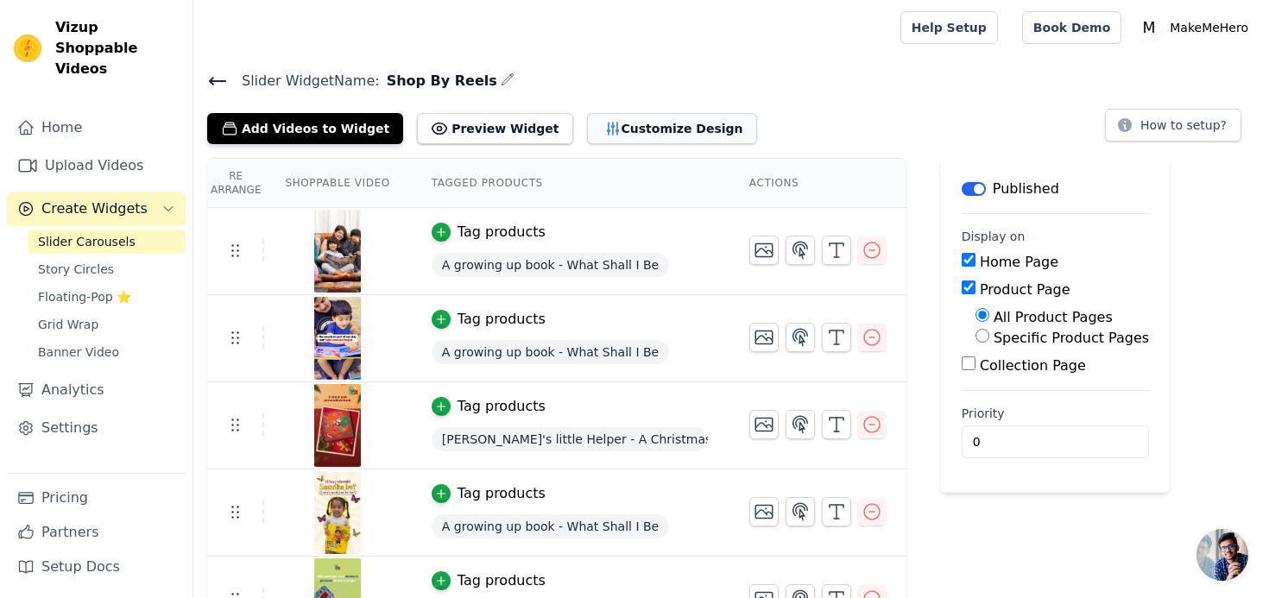
click at [602, 132] on button "Customize Design" at bounding box center [672, 128] width 170 height 31
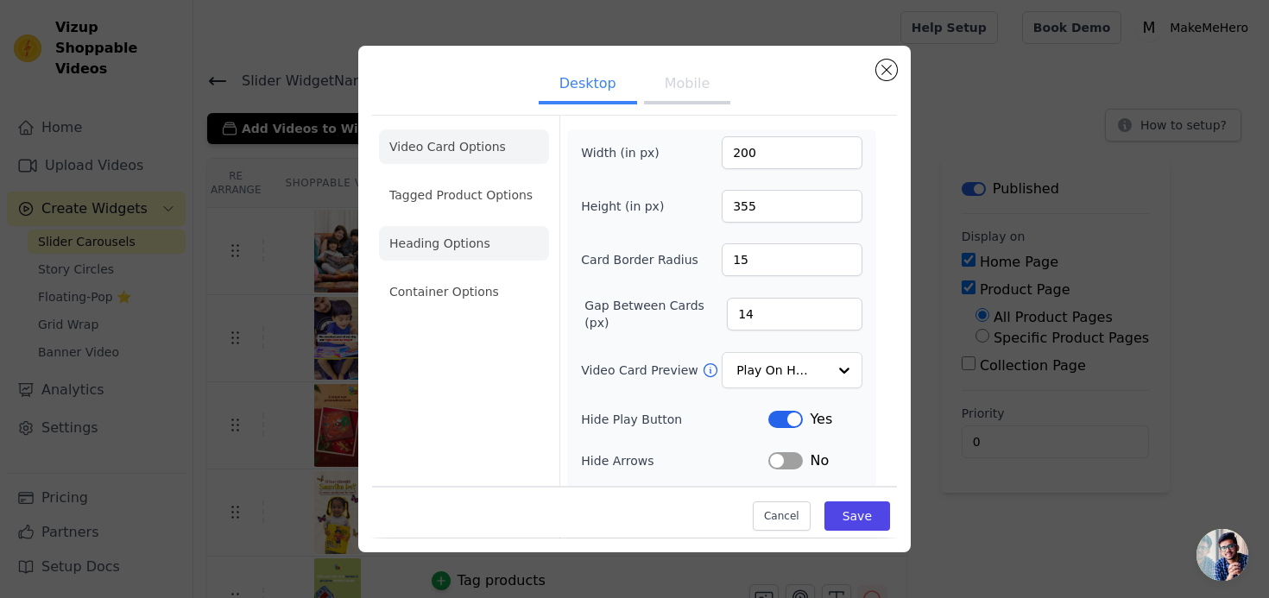
click at [447, 247] on li "Heading Options" at bounding box center [464, 243] width 170 height 35
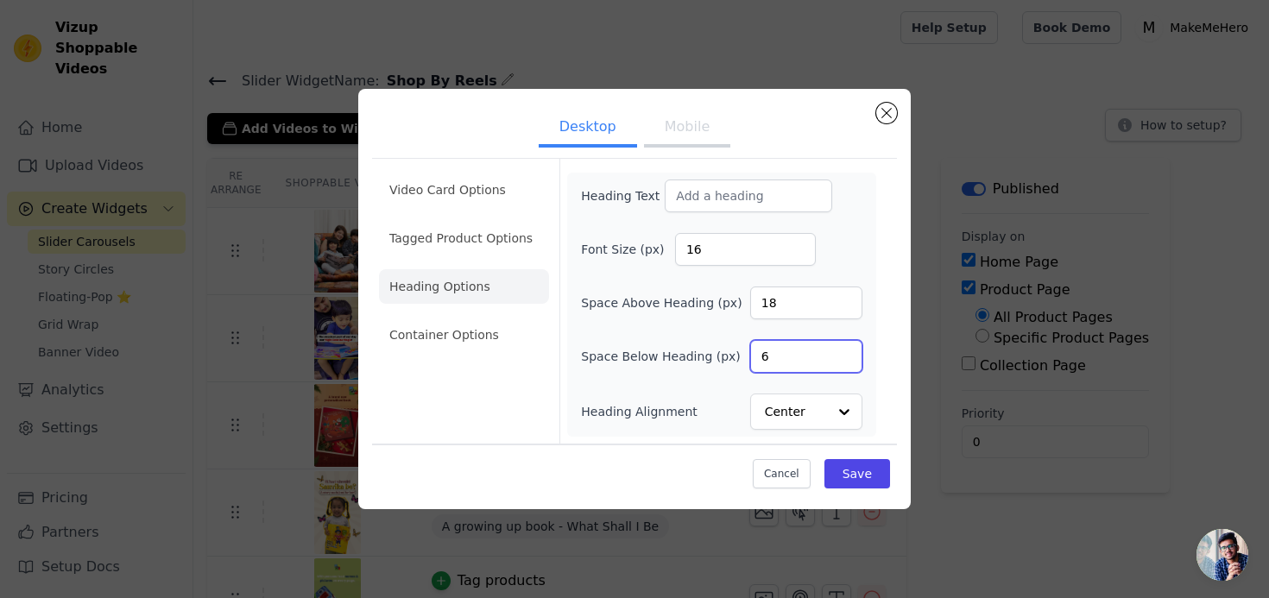
click at [826, 357] on input "6" at bounding box center [806, 356] width 112 height 33
type input "18"
click at [859, 474] on button "Save" at bounding box center [857, 473] width 66 height 29
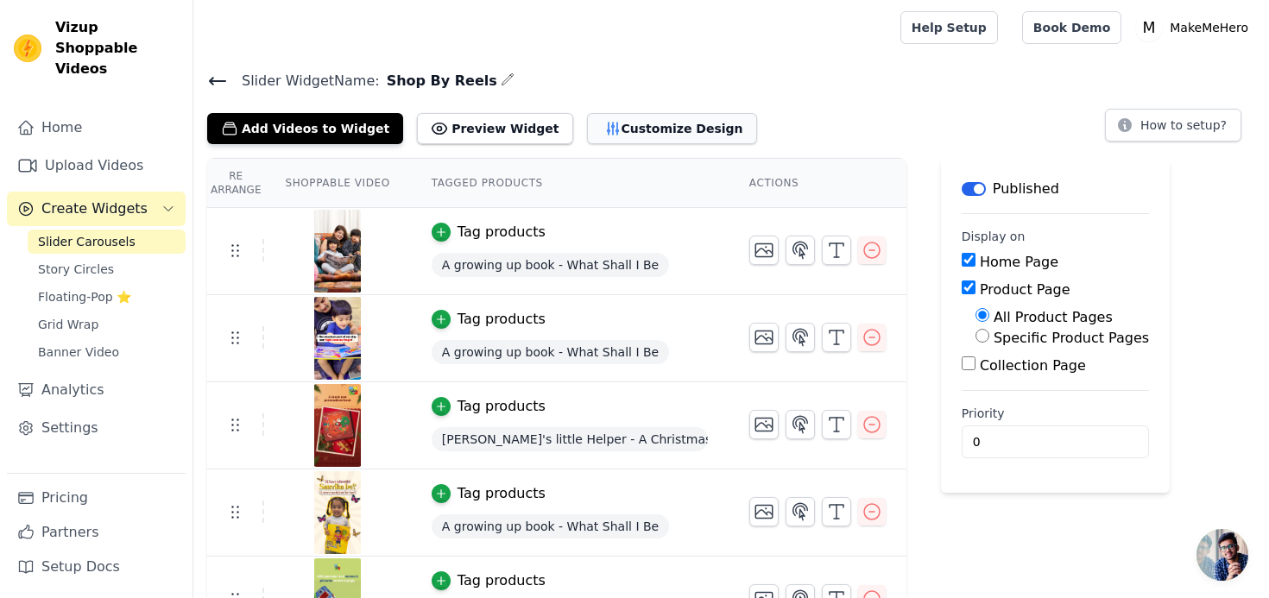
click at [672, 129] on button "Customize Design" at bounding box center [672, 128] width 170 height 31
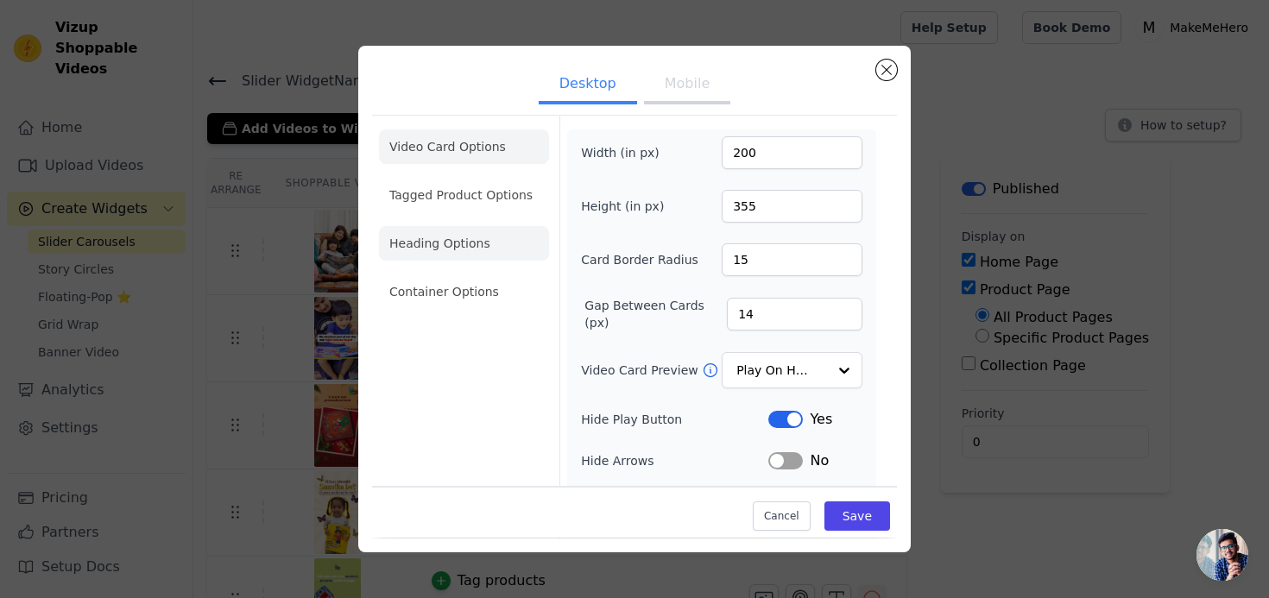
click at [472, 238] on li "Heading Options" at bounding box center [464, 243] width 170 height 35
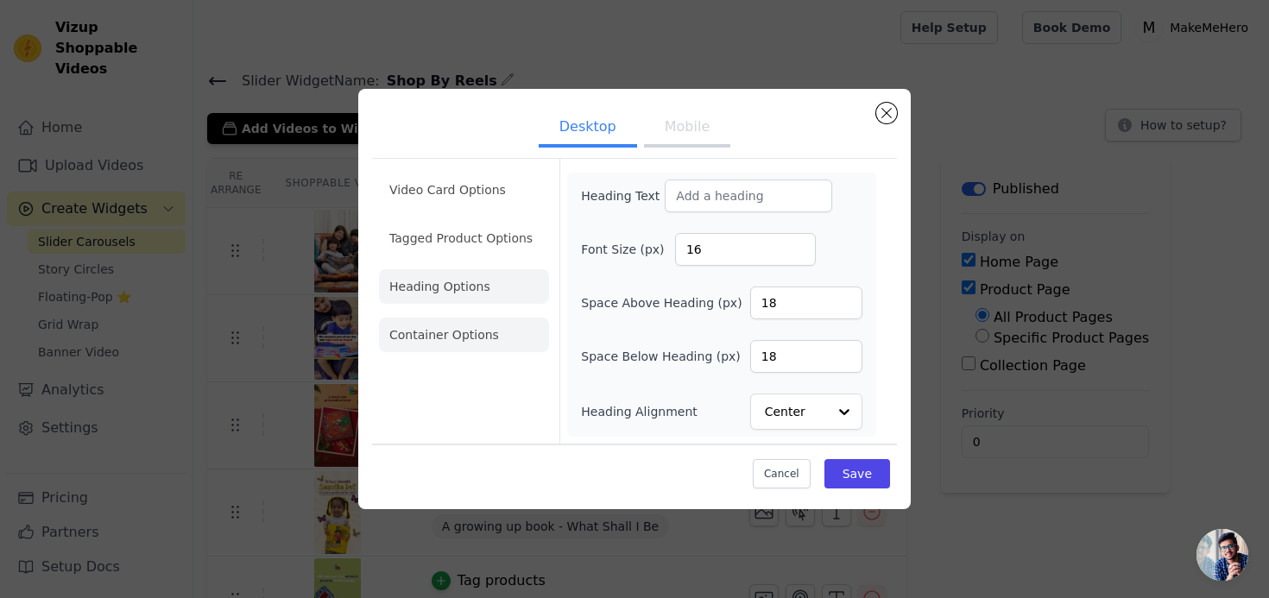
click at [458, 330] on li "Container Options" at bounding box center [464, 335] width 170 height 35
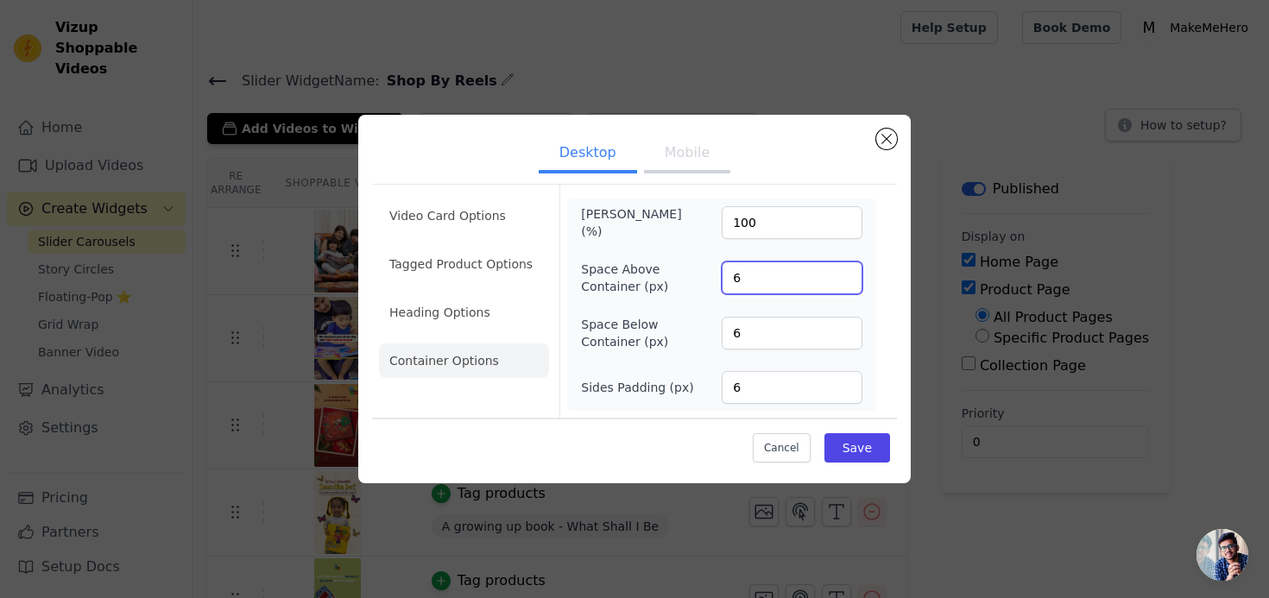
click at [778, 276] on input "6" at bounding box center [792, 278] width 141 height 33
type input "18"
click at [868, 451] on button "Save" at bounding box center [857, 447] width 66 height 29
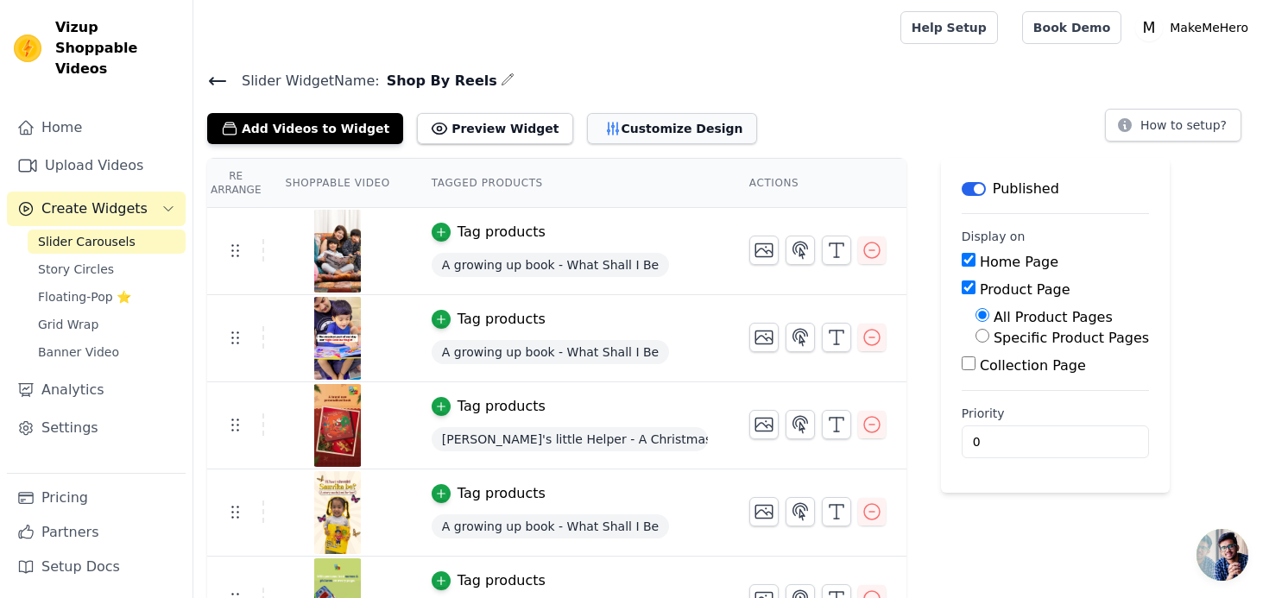
click at [647, 120] on button "Customize Design" at bounding box center [672, 128] width 170 height 31
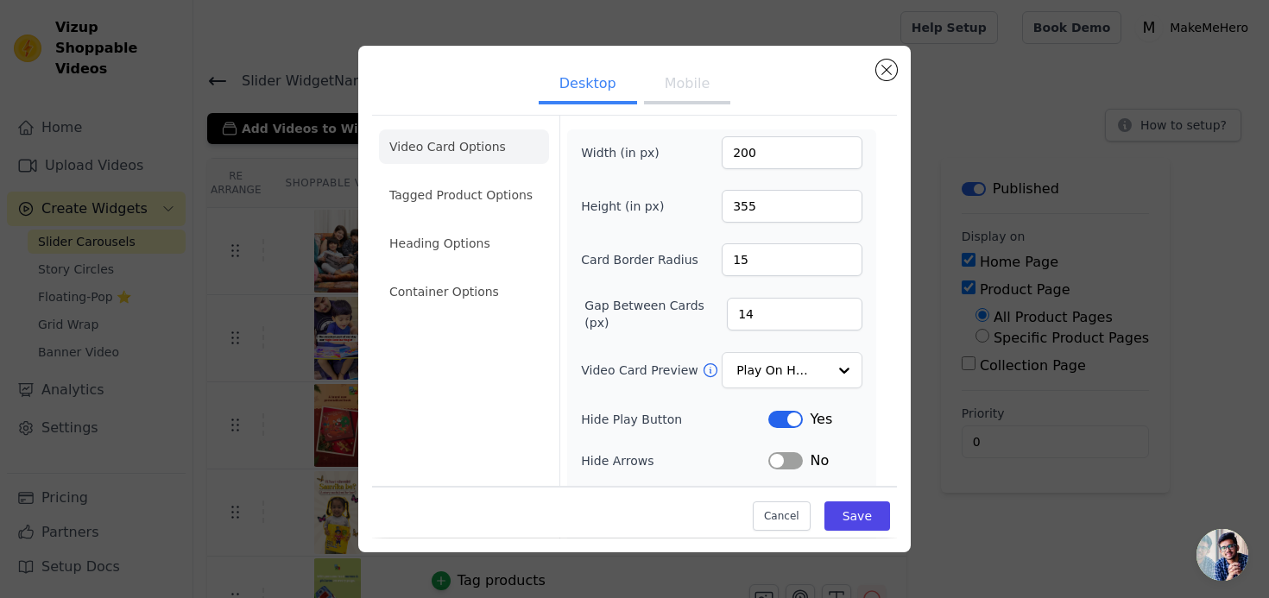
click at [679, 78] on button "Mobile" at bounding box center [687, 85] width 86 height 38
click at [578, 93] on button "Desktop" at bounding box center [588, 85] width 98 height 38
click at [453, 286] on li "Container Options" at bounding box center [464, 292] width 170 height 35
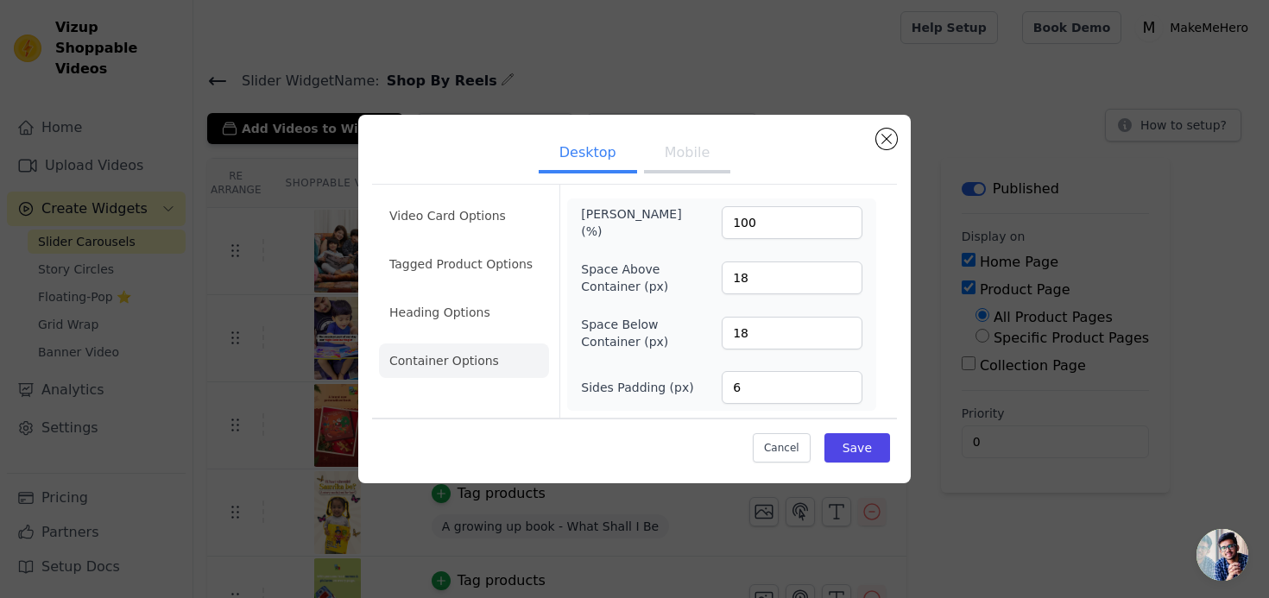
click at [702, 161] on button "Mobile" at bounding box center [687, 155] width 86 height 38
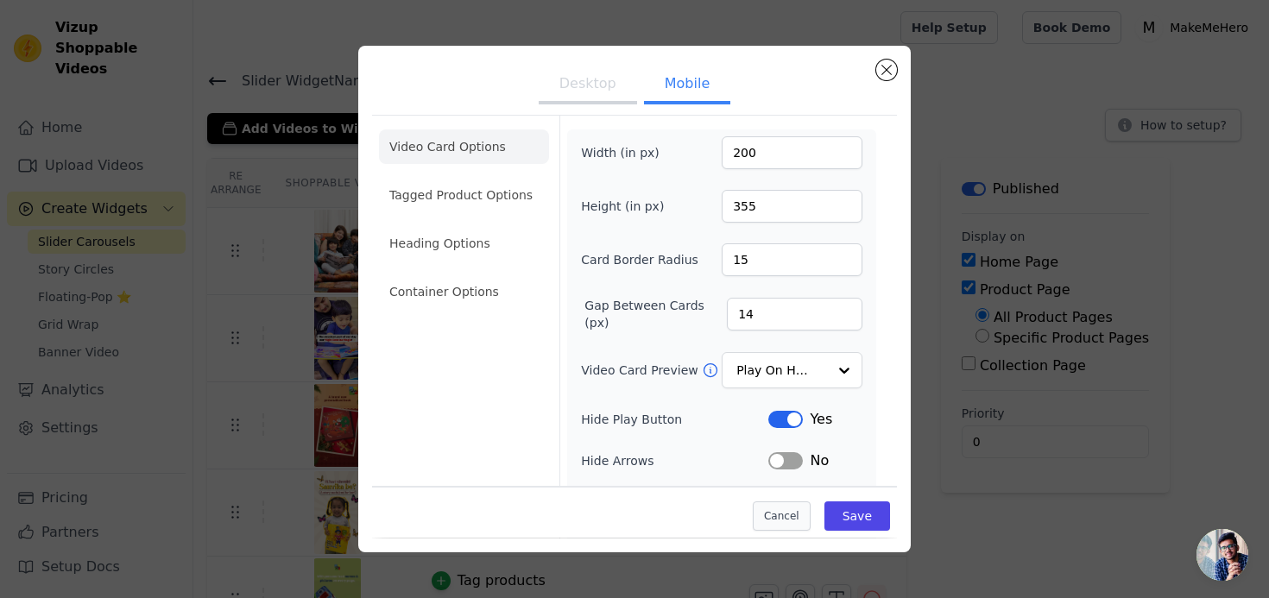
click at [789, 518] on button "Cancel" at bounding box center [782, 516] width 58 height 29
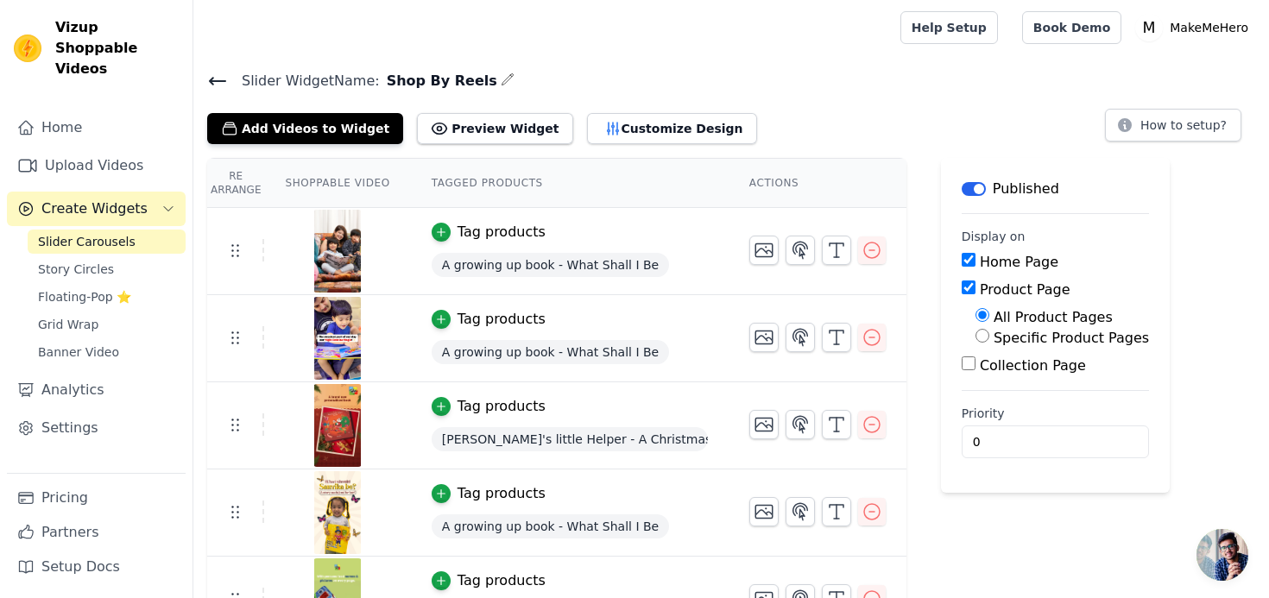
click at [78, 233] on span "Slider Carousels" at bounding box center [87, 241] width 98 height 17
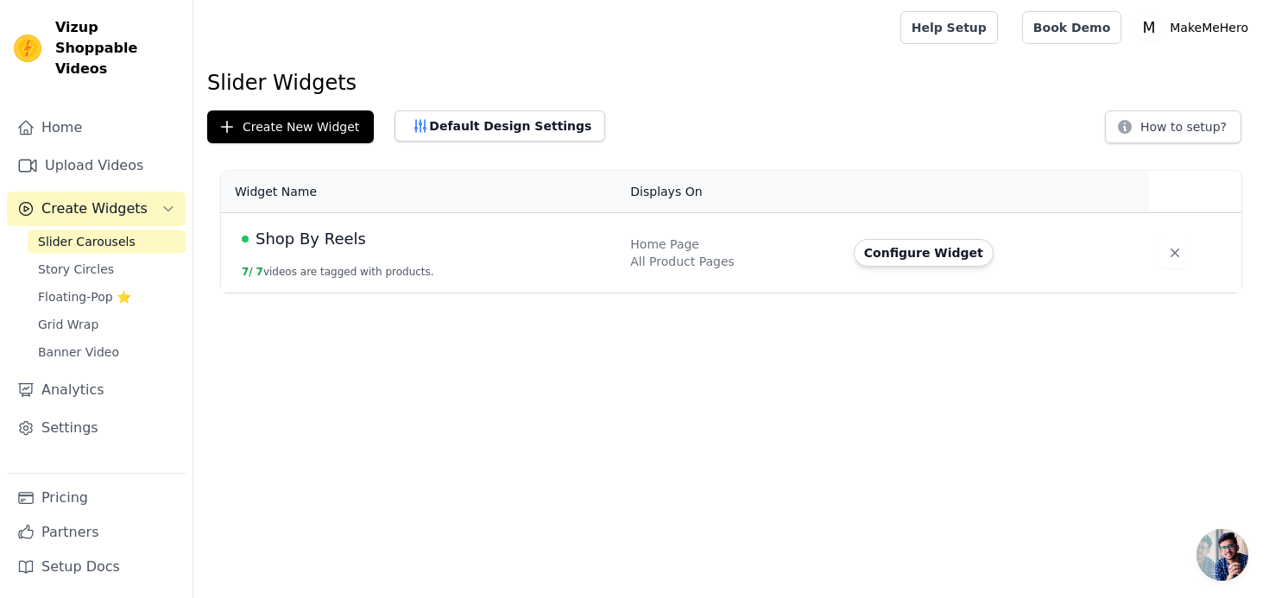
click at [65, 233] on span "Slider Carousels" at bounding box center [87, 241] width 98 height 17
click at [382, 248] on div "Shop By Reels" at bounding box center [426, 239] width 368 height 24
click at [910, 253] on button "Configure Widget" at bounding box center [924, 253] width 140 height 28
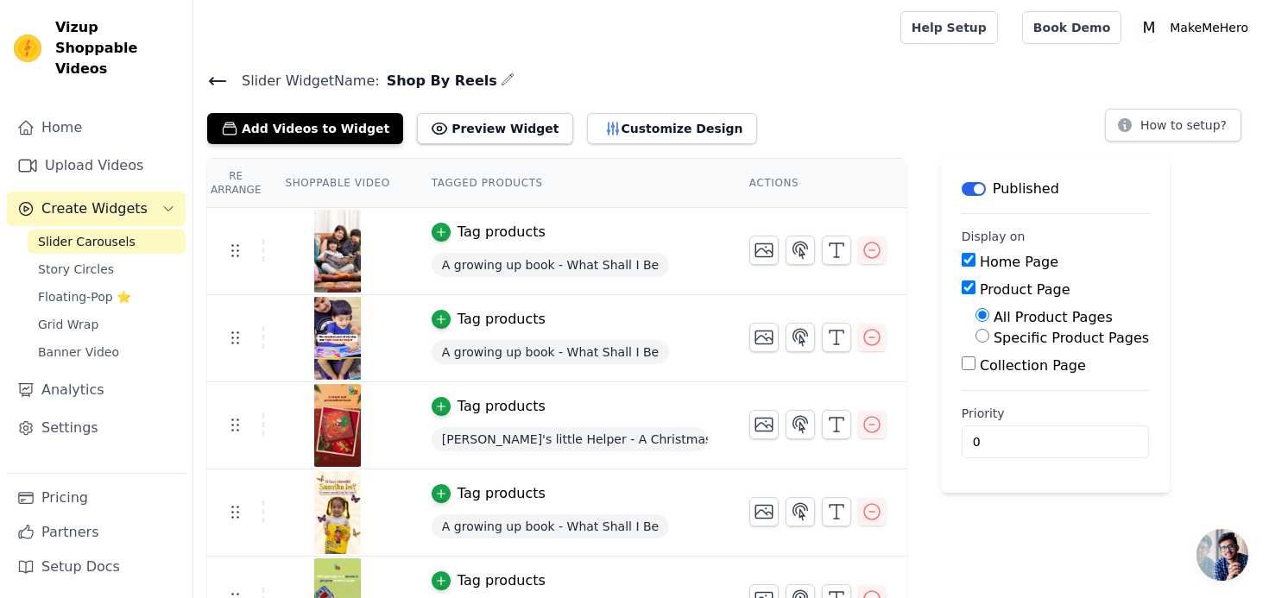
click at [998, 290] on label "Product Page" at bounding box center [1025, 289] width 91 height 16
click at [976, 290] on input "Product Page" at bounding box center [969, 288] width 14 height 14
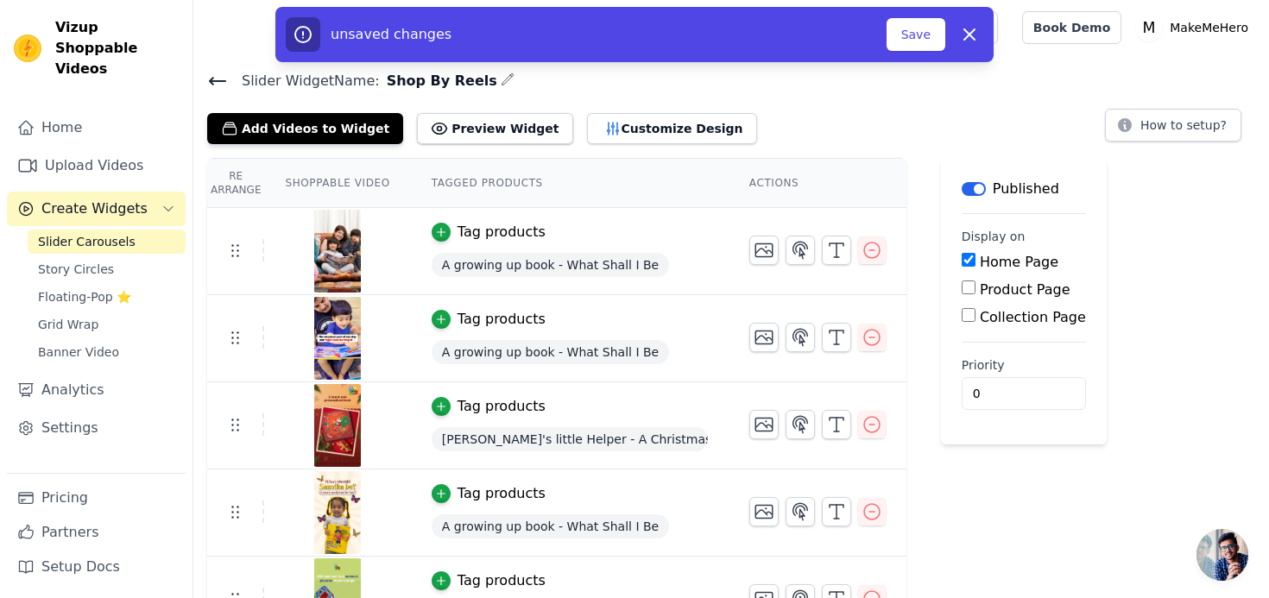
click at [998, 290] on label "Product Page" at bounding box center [1025, 289] width 91 height 16
click at [976, 290] on input "Product Page" at bounding box center [969, 288] width 14 height 14
checkbox input "true"
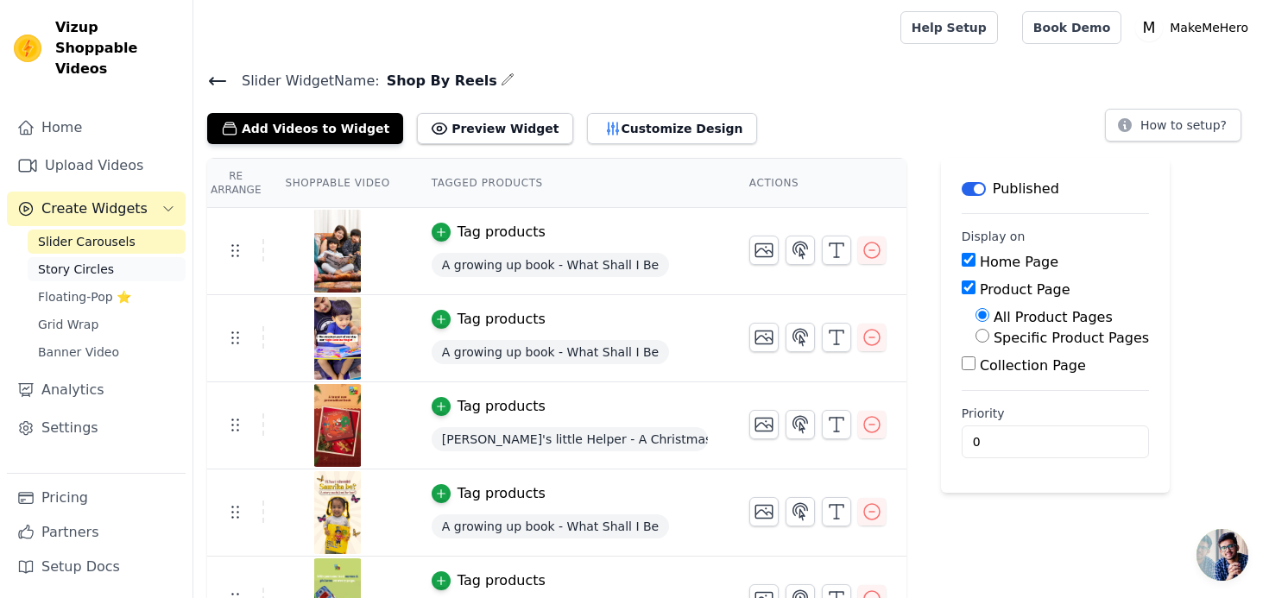
click at [104, 261] on span "Story Circles" at bounding box center [76, 269] width 76 height 17
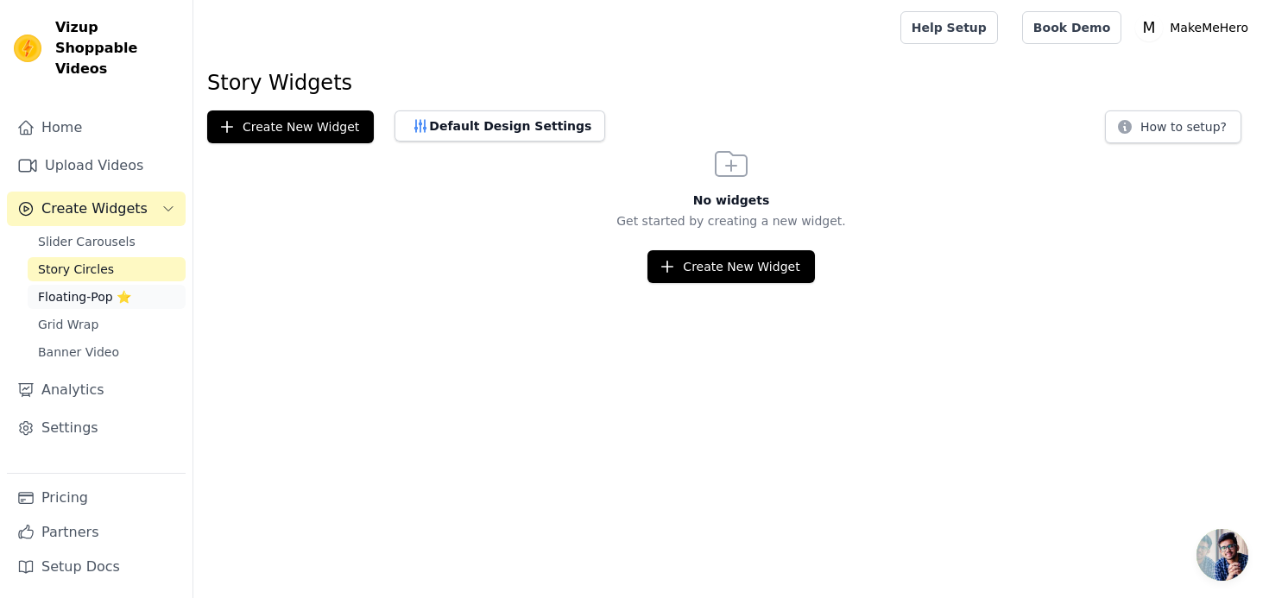
click at [92, 288] on span "Floating-Pop ⭐" at bounding box center [84, 296] width 93 height 17
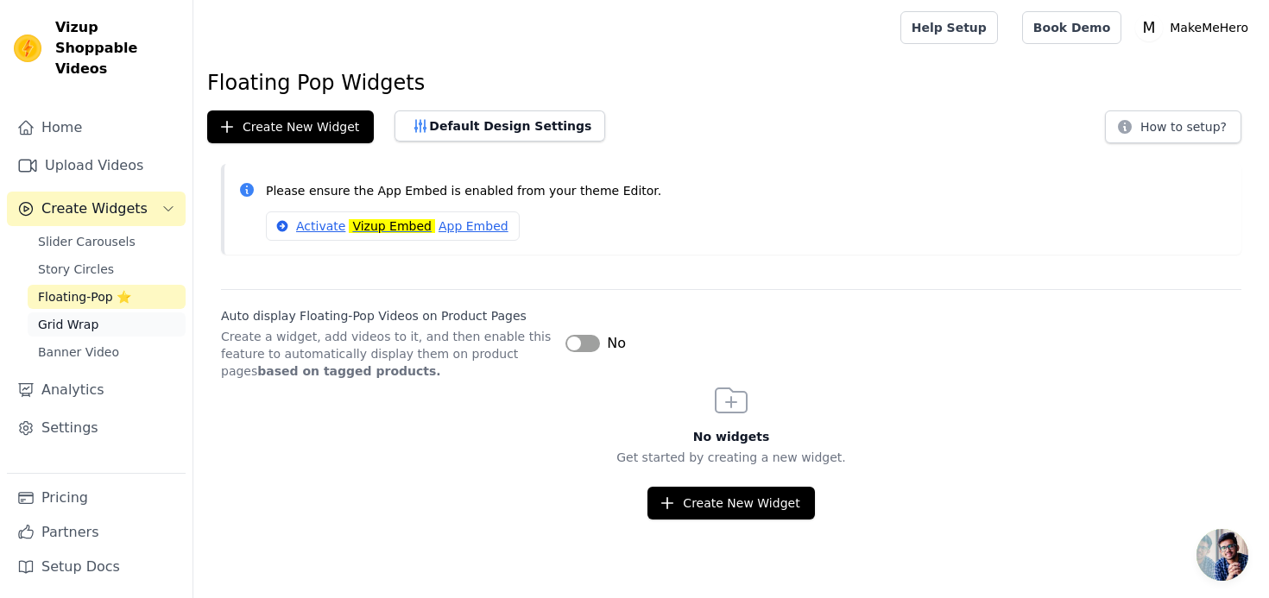
click at [79, 316] on span "Grid Wrap" at bounding box center [68, 324] width 60 height 17
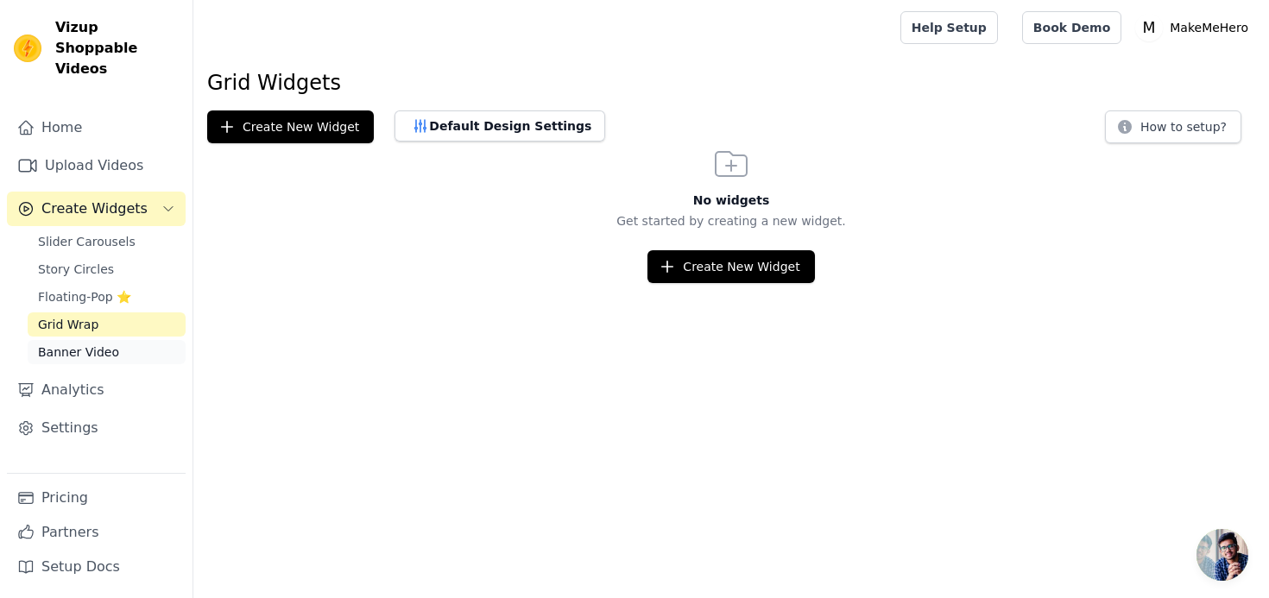
click at [83, 344] on span "Banner Video" at bounding box center [78, 352] width 81 height 17
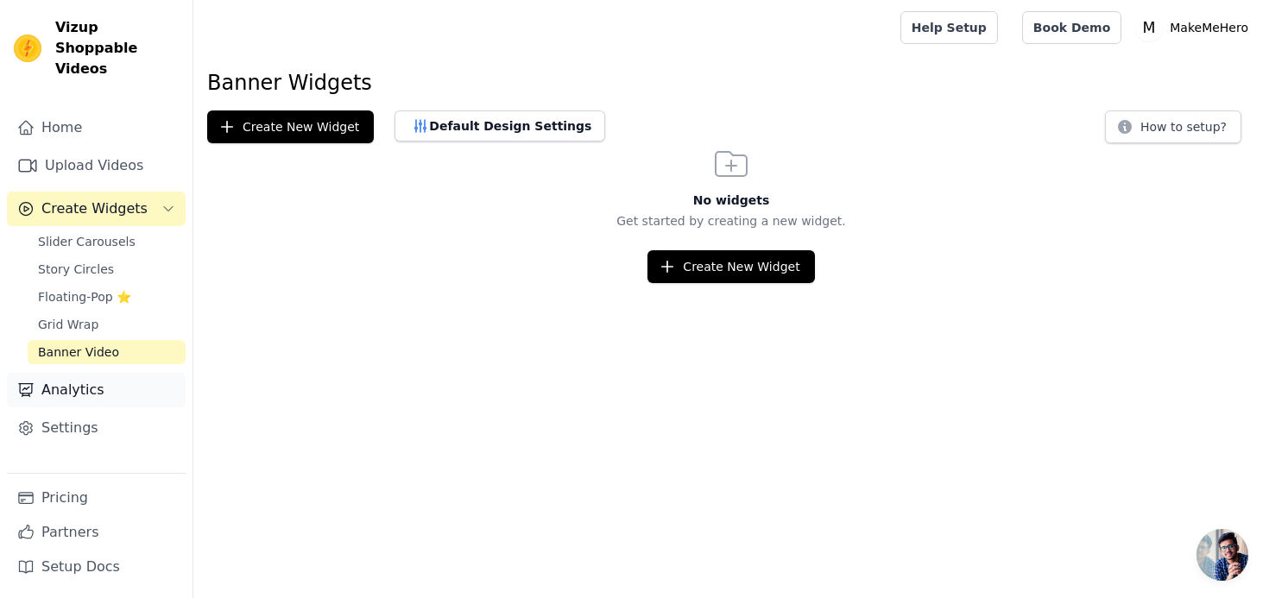
click at [80, 373] on link "Analytics" at bounding box center [96, 390] width 179 height 35
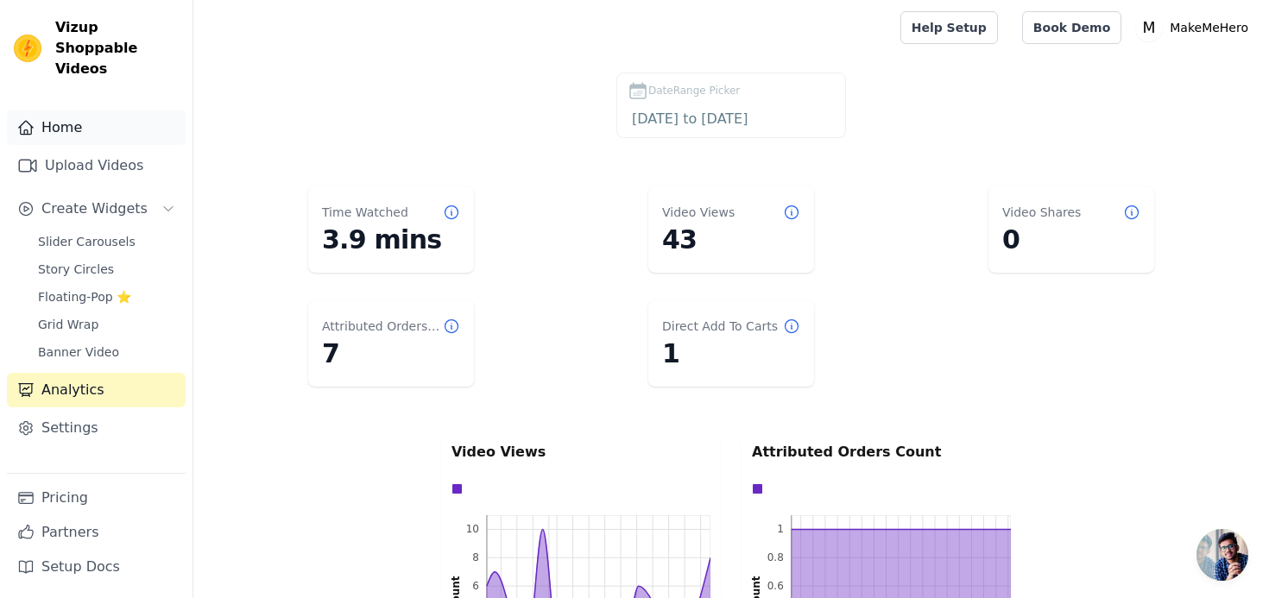
click at [97, 113] on link "Home" at bounding box center [96, 128] width 179 height 35
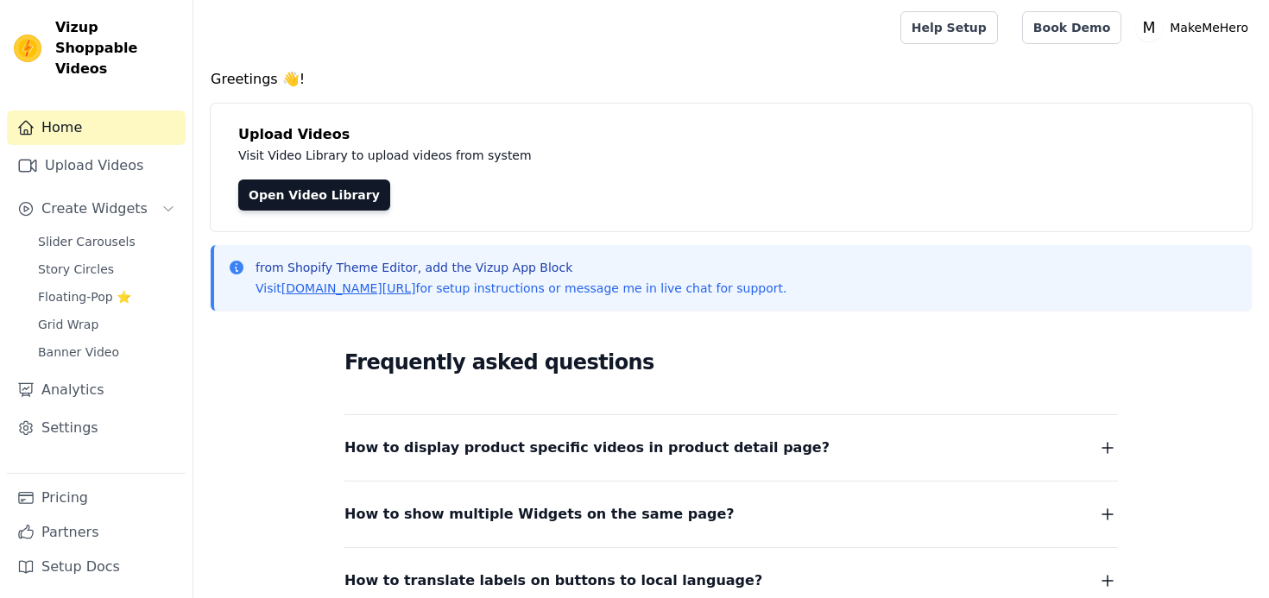
click at [112, 233] on span "Slider Carousels" at bounding box center [87, 241] width 98 height 17
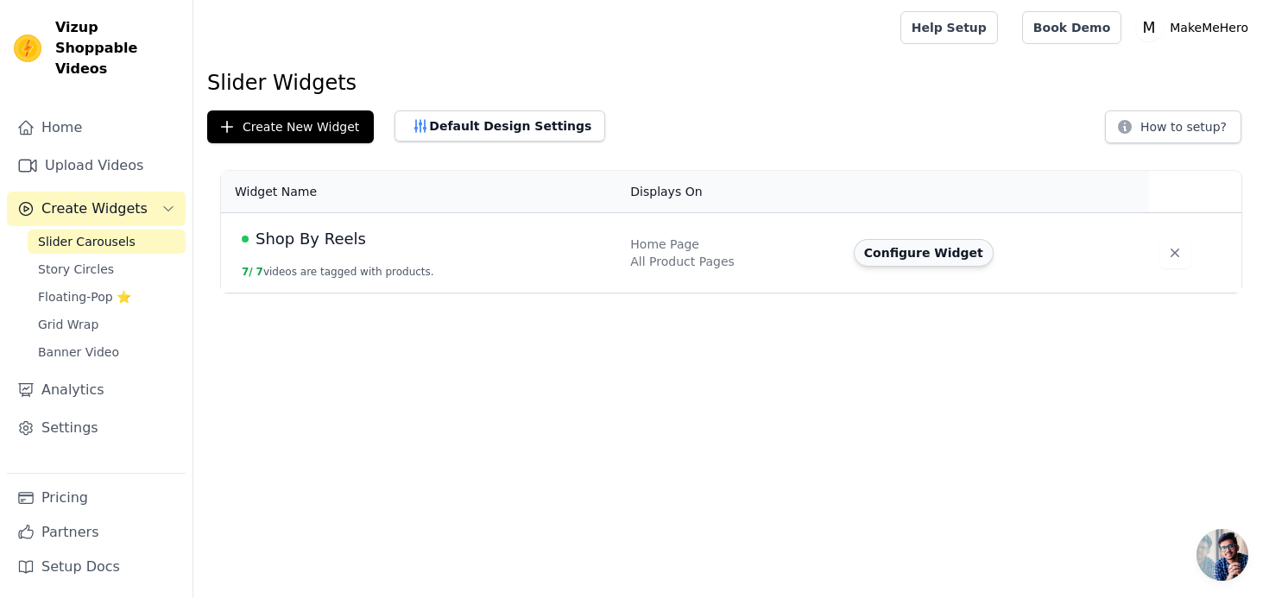
click at [955, 260] on button "Configure Widget" at bounding box center [924, 253] width 140 height 28
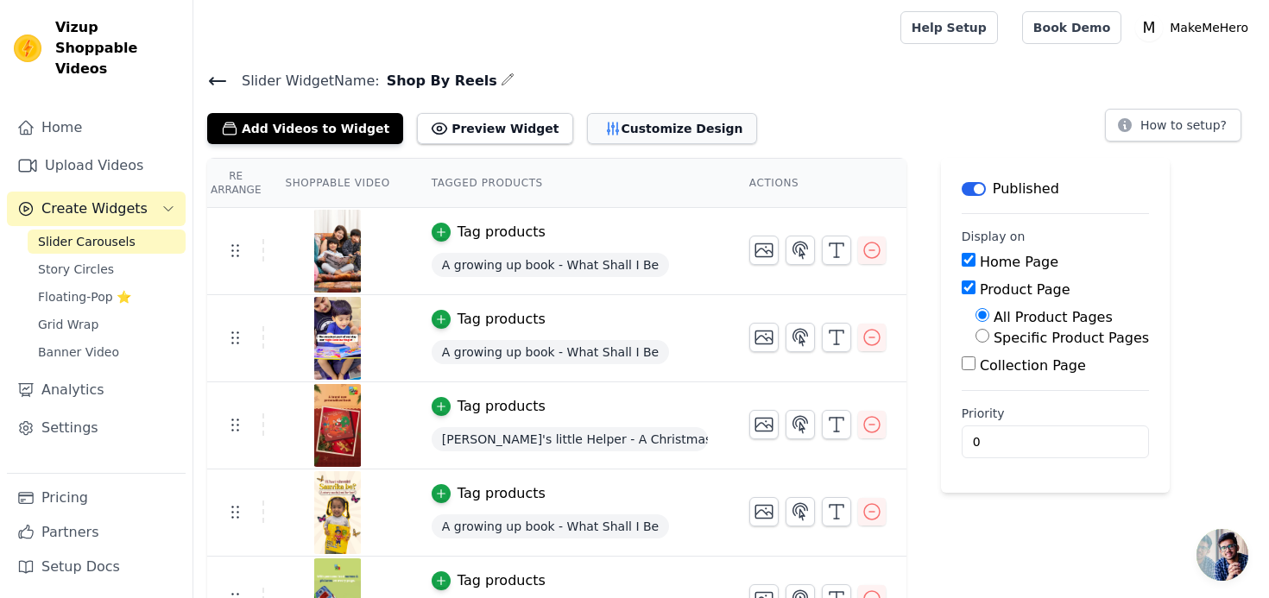
click at [641, 123] on button "Customize Design" at bounding box center [672, 128] width 170 height 31
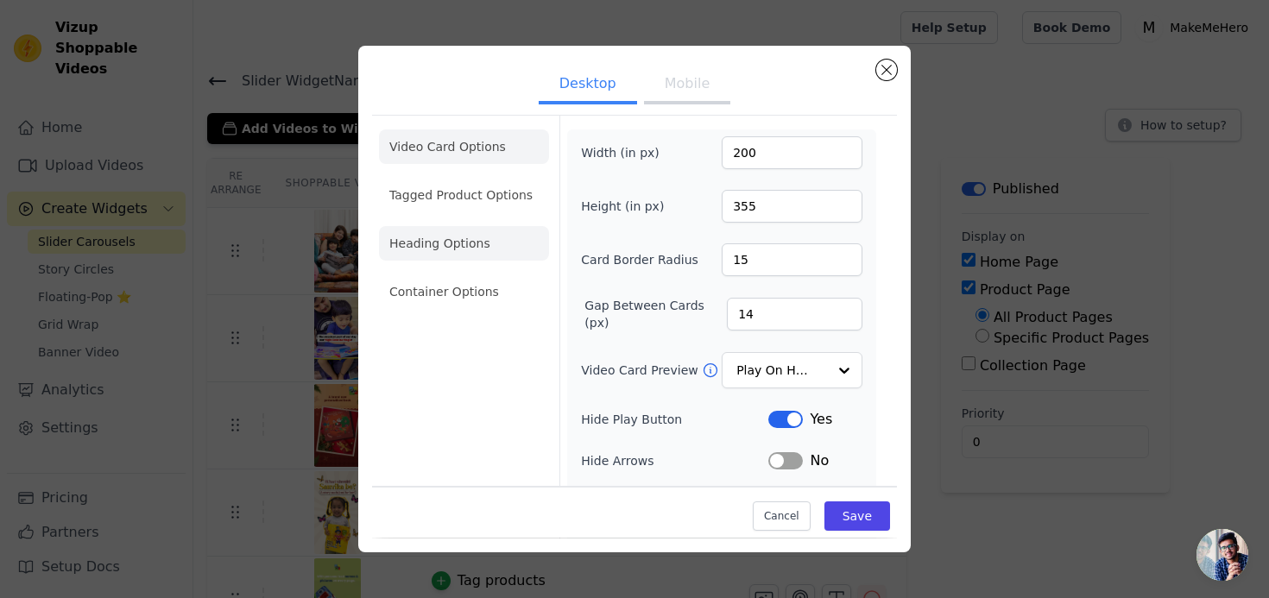
click at [473, 250] on li "Heading Options" at bounding box center [464, 243] width 170 height 35
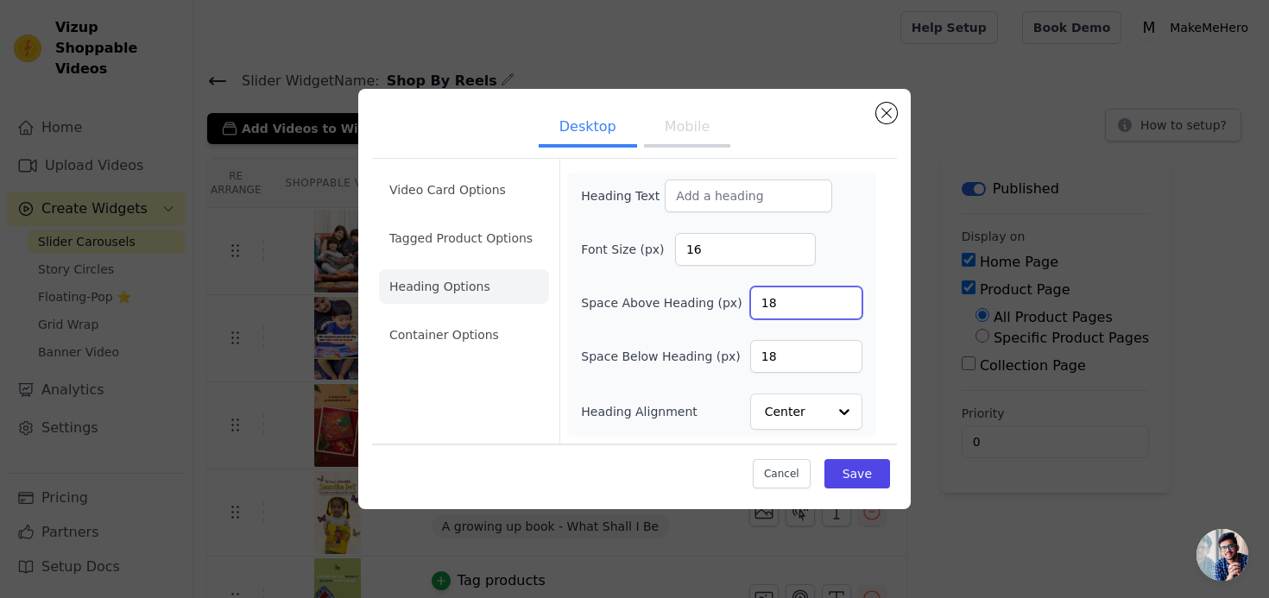
click at [814, 310] on input "18" at bounding box center [806, 303] width 112 height 33
type input "6"
click at [799, 358] on input "186" at bounding box center [806, 356] width 112 height 33
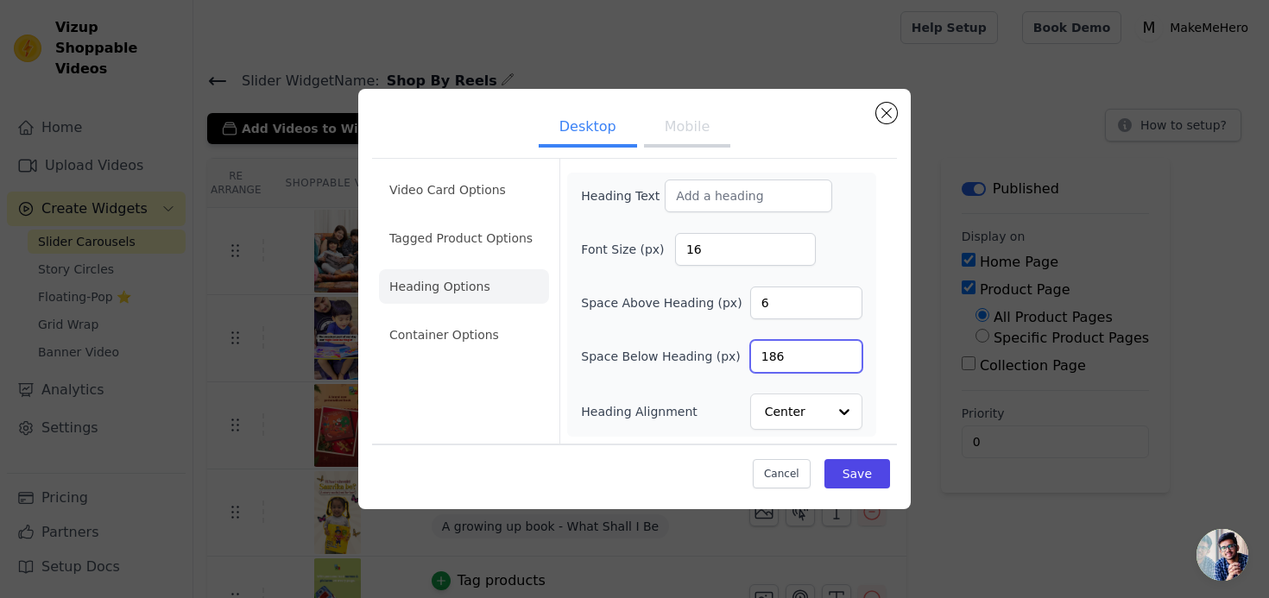
click at [799, 358] on input "186" at bounding box center [806, 356] width 112 height 33
type input "6"
type input "12"
click at [781, 313] on input "6" at bounding box center [806, 303] width 112 height 33
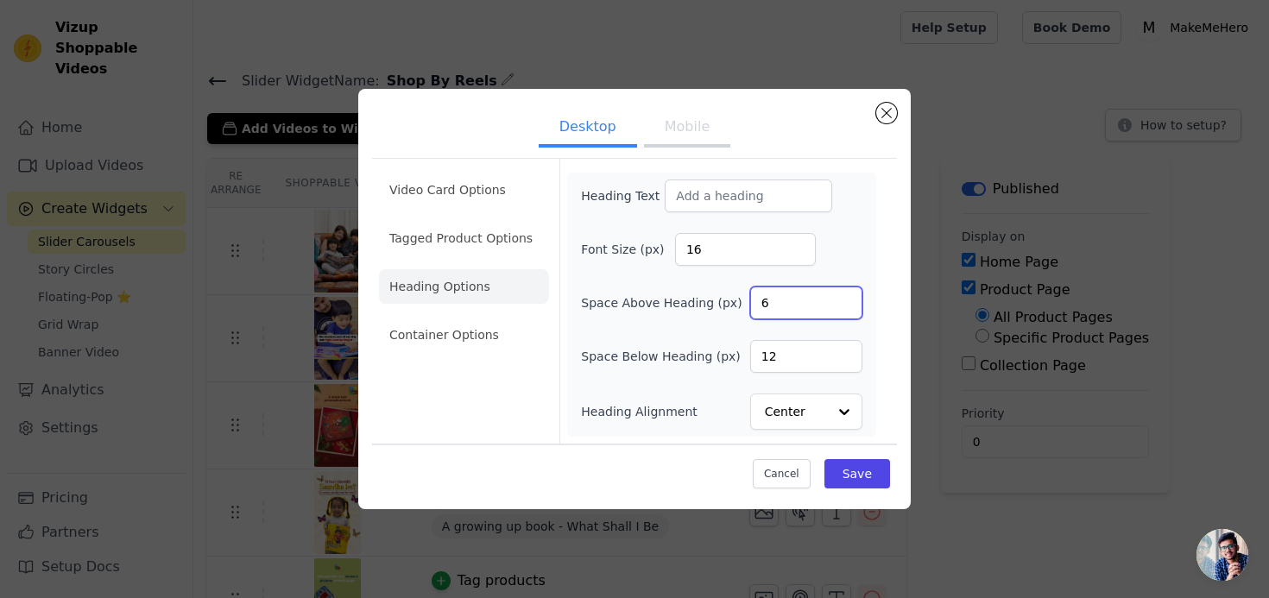
click at [781, 313] on input "6" at bounding box center [806, 303] width 112 height 33
type input "12"
click at [472, 348] on li "Container Options" at bounding box center [464, 335] width 170 height 35
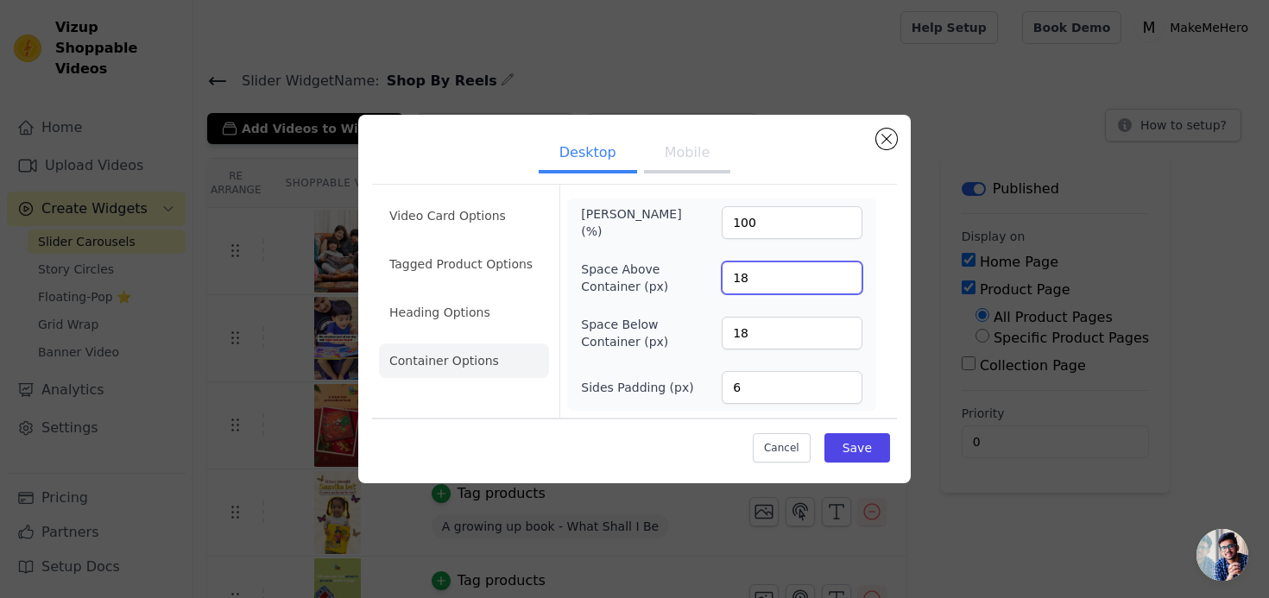
click at [741, 291] on input "18" at bounding box center [792, 278] width 141 height 33
type input "6"
click at [773, 324] on input "186" at bounding box center [792, 333] width 141 height 33
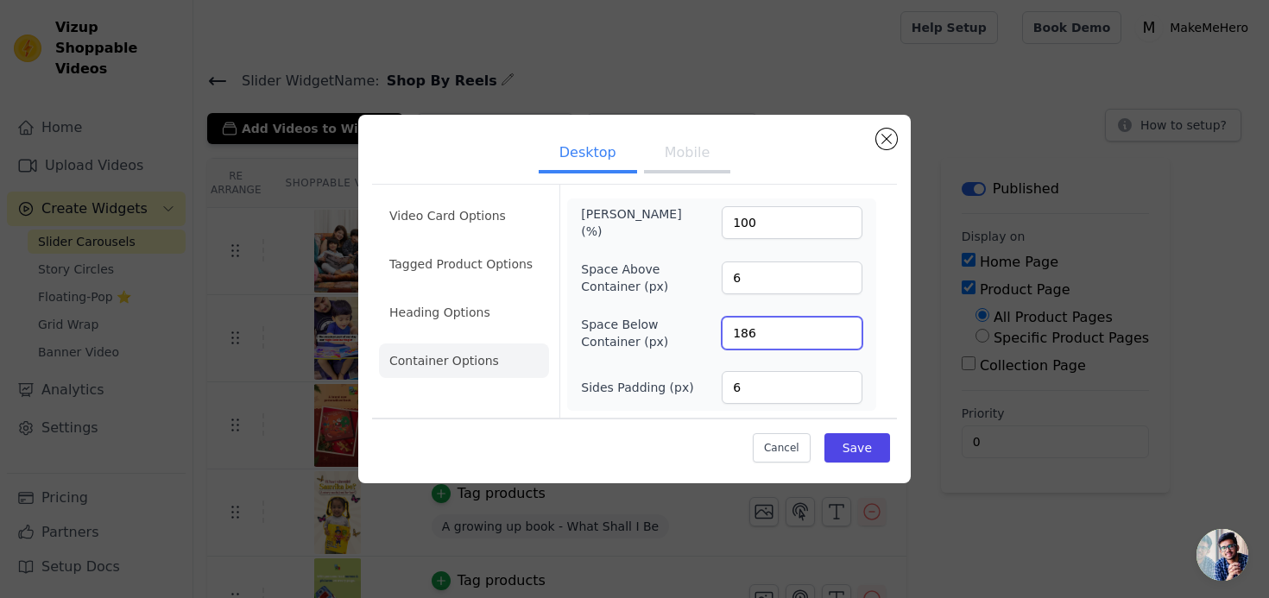
click at [773, 324] on input "186" at bounding box center [792, 333] width 141 height 33
type input "6"
click at [850, 439] on button "Save" at bounding box center [857, 447] width 66 height 29
